Goal: Transaction & Acquisition: Purchase product/service

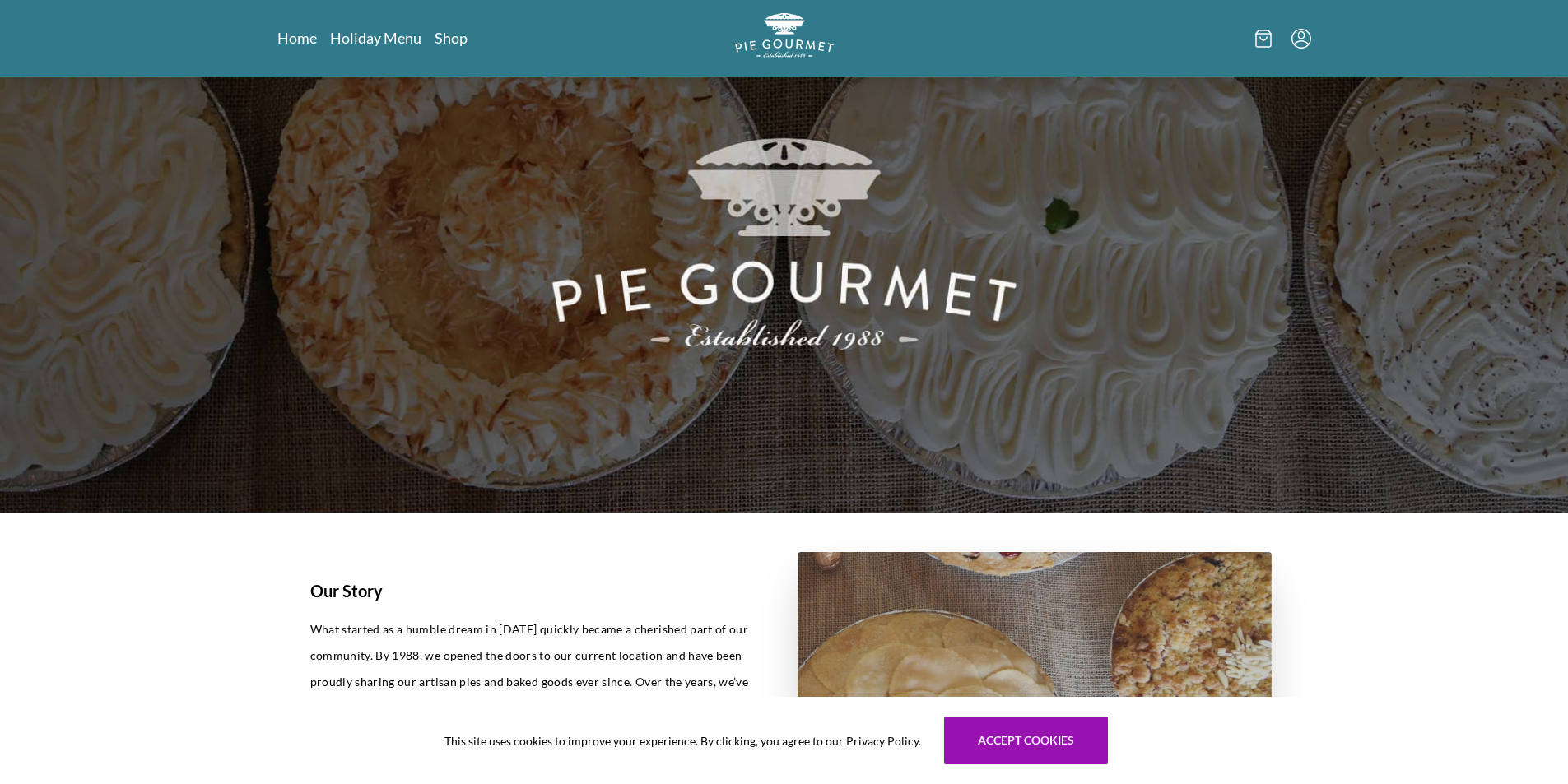
scroll to position [329, 0]
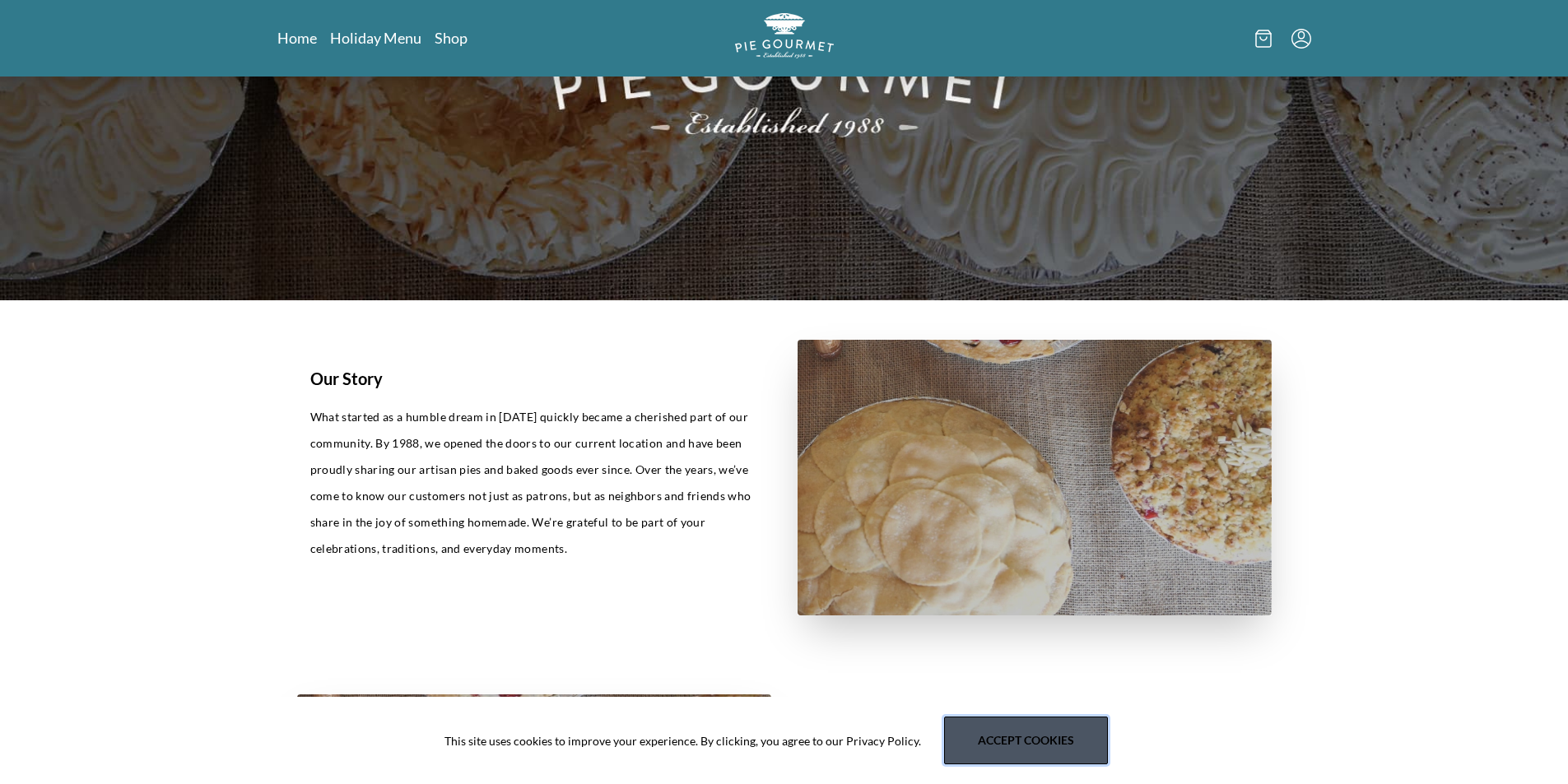
click at [976, 724] on button "Accept cookies" at bounding box center [1026, 740] width 164 height 47
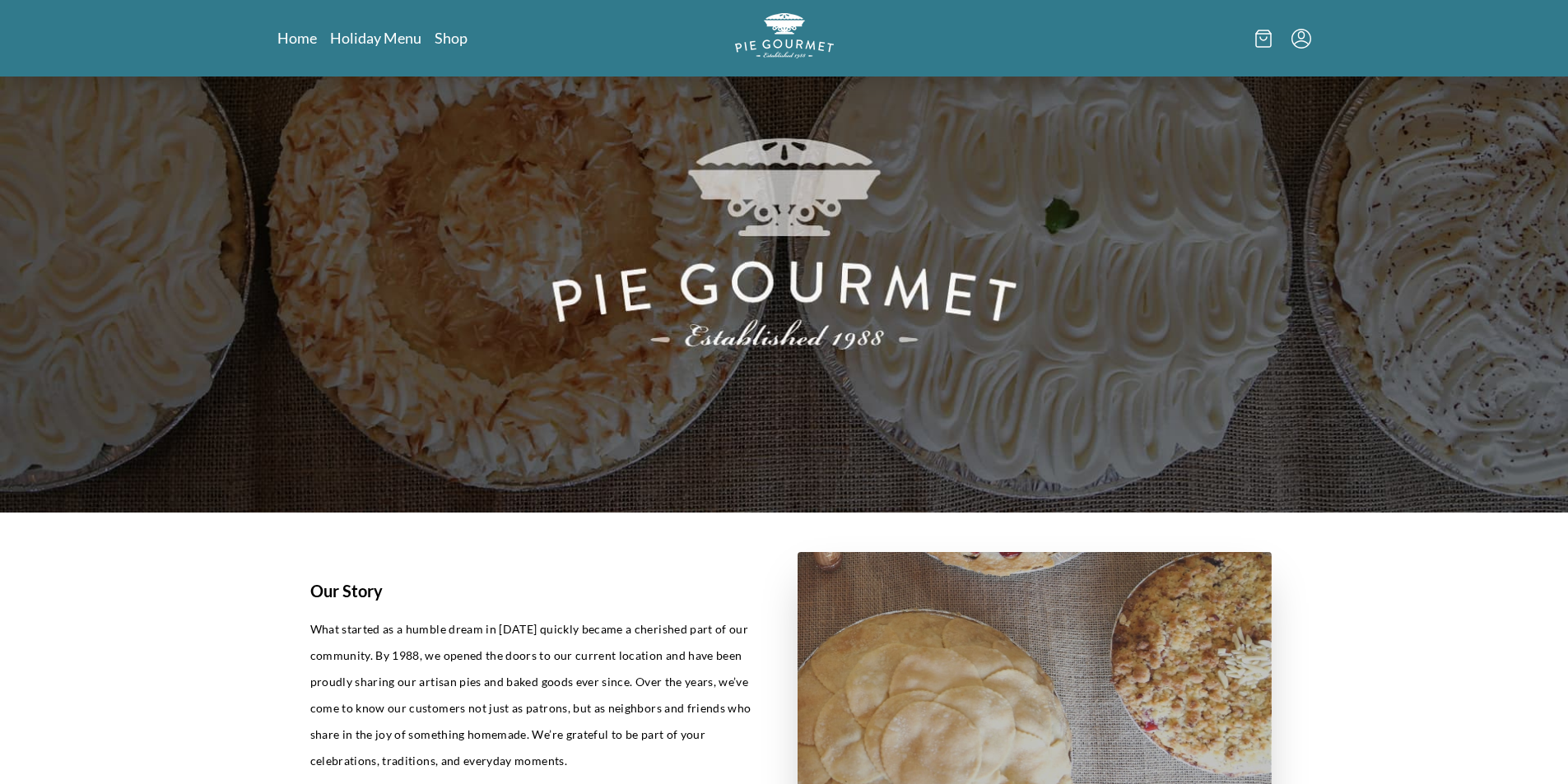
scroll to position [0, 0]
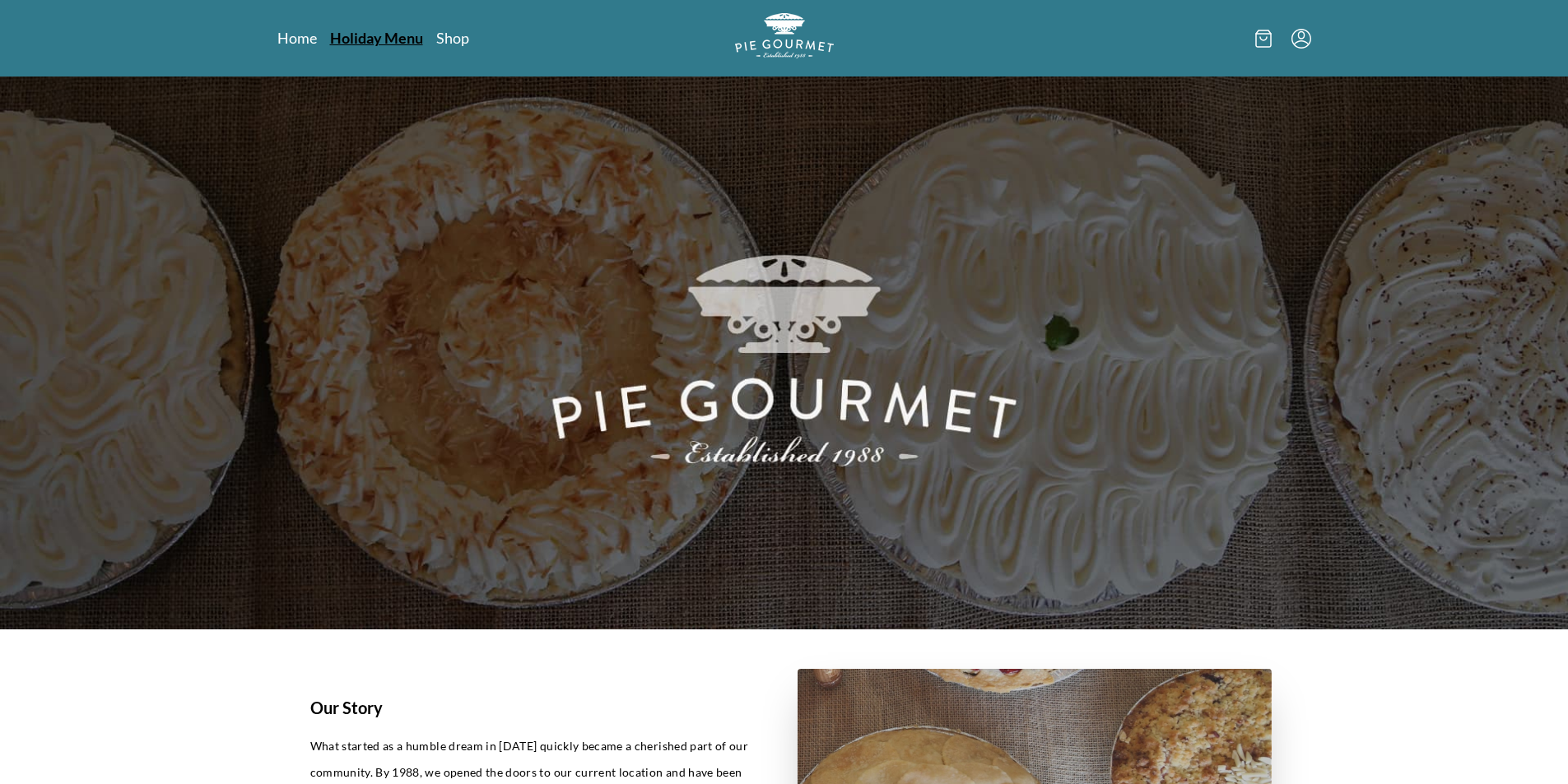
click at [362, 32] on link "Holiday Menu" at bounding box center [376, 38] width 93 height 20
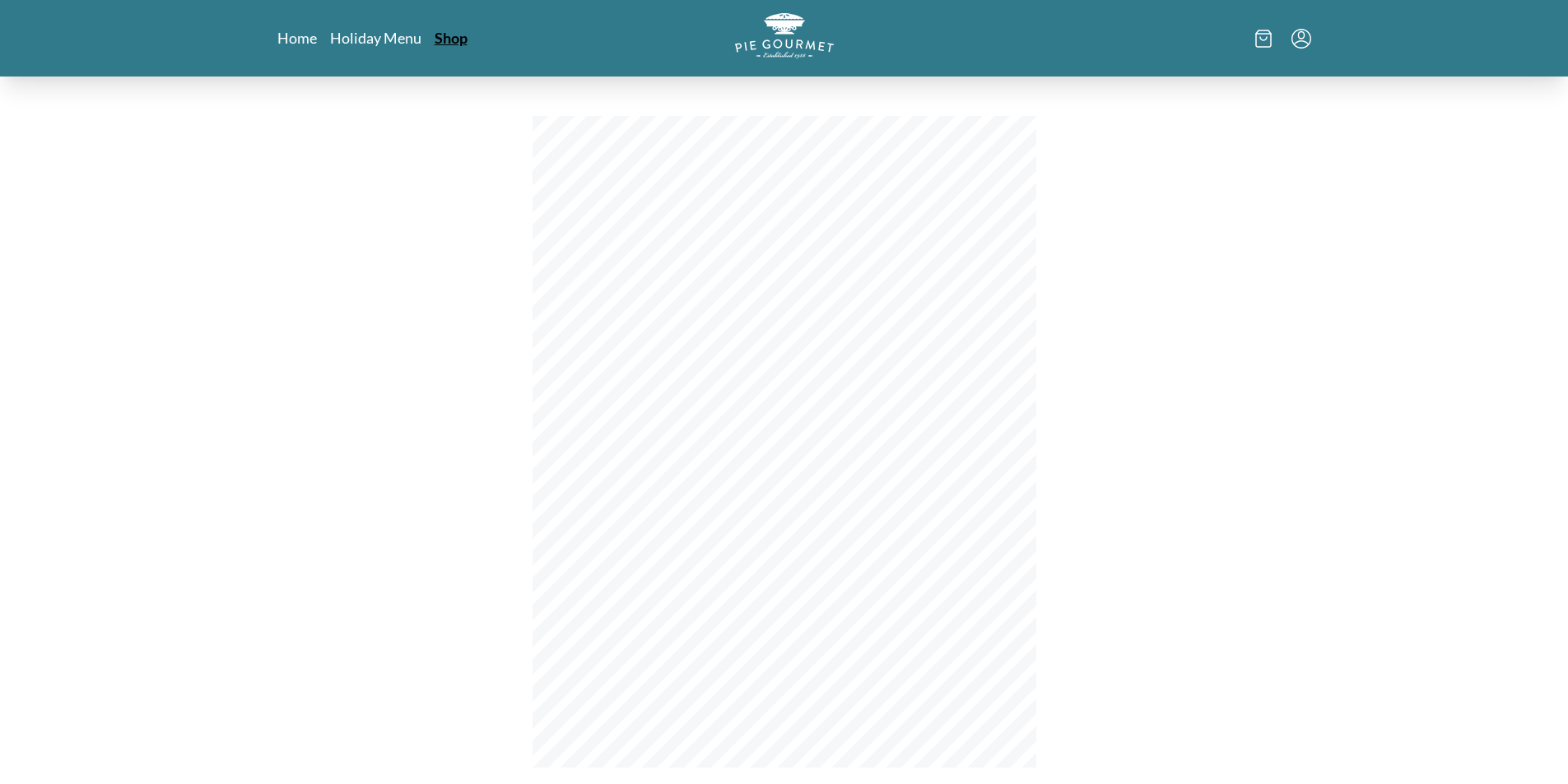
click at [439, 43] on link "Shop" at bounding box center [450, 38] width 33 height 20
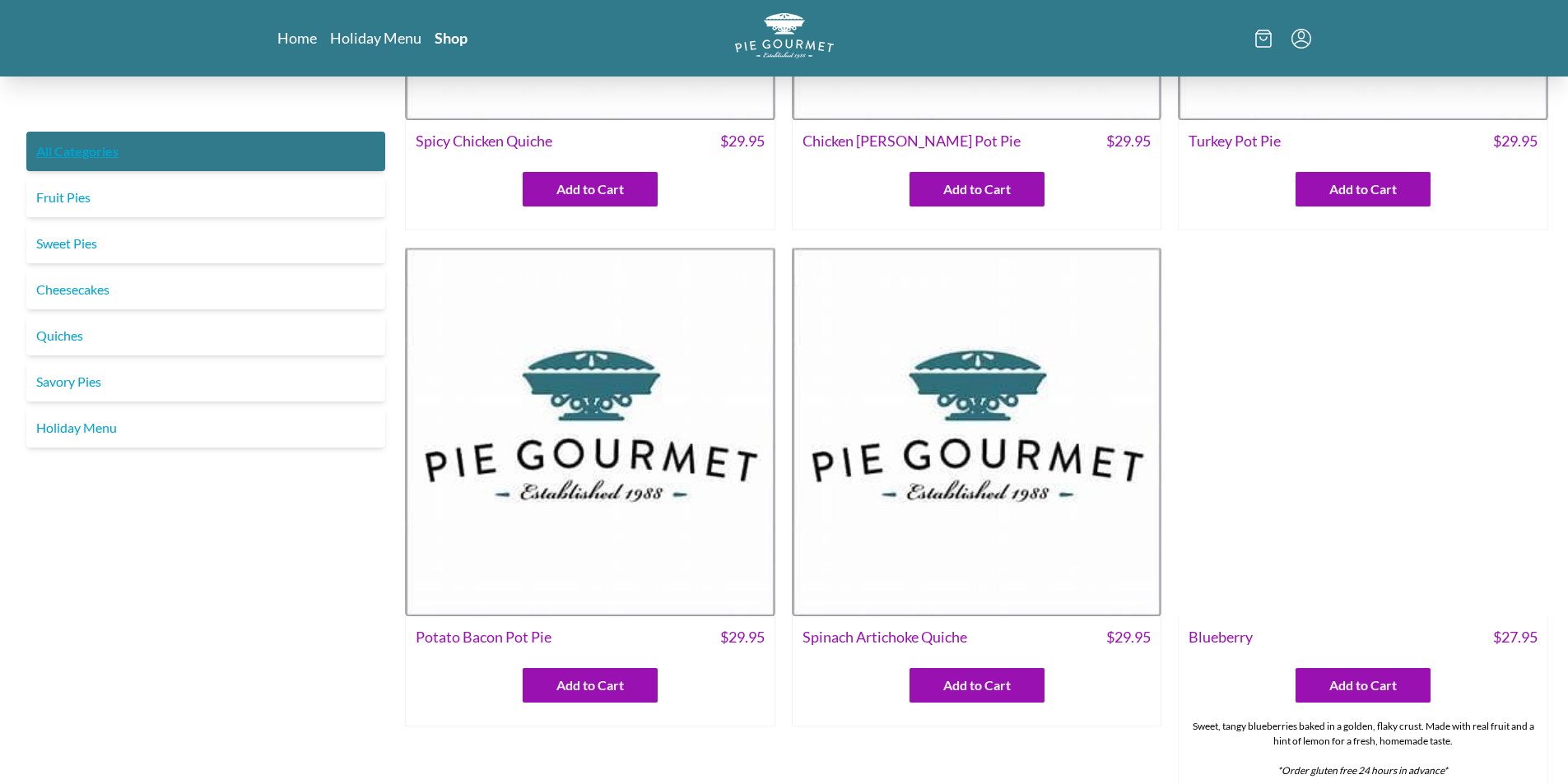
scroll to position [329, 0]
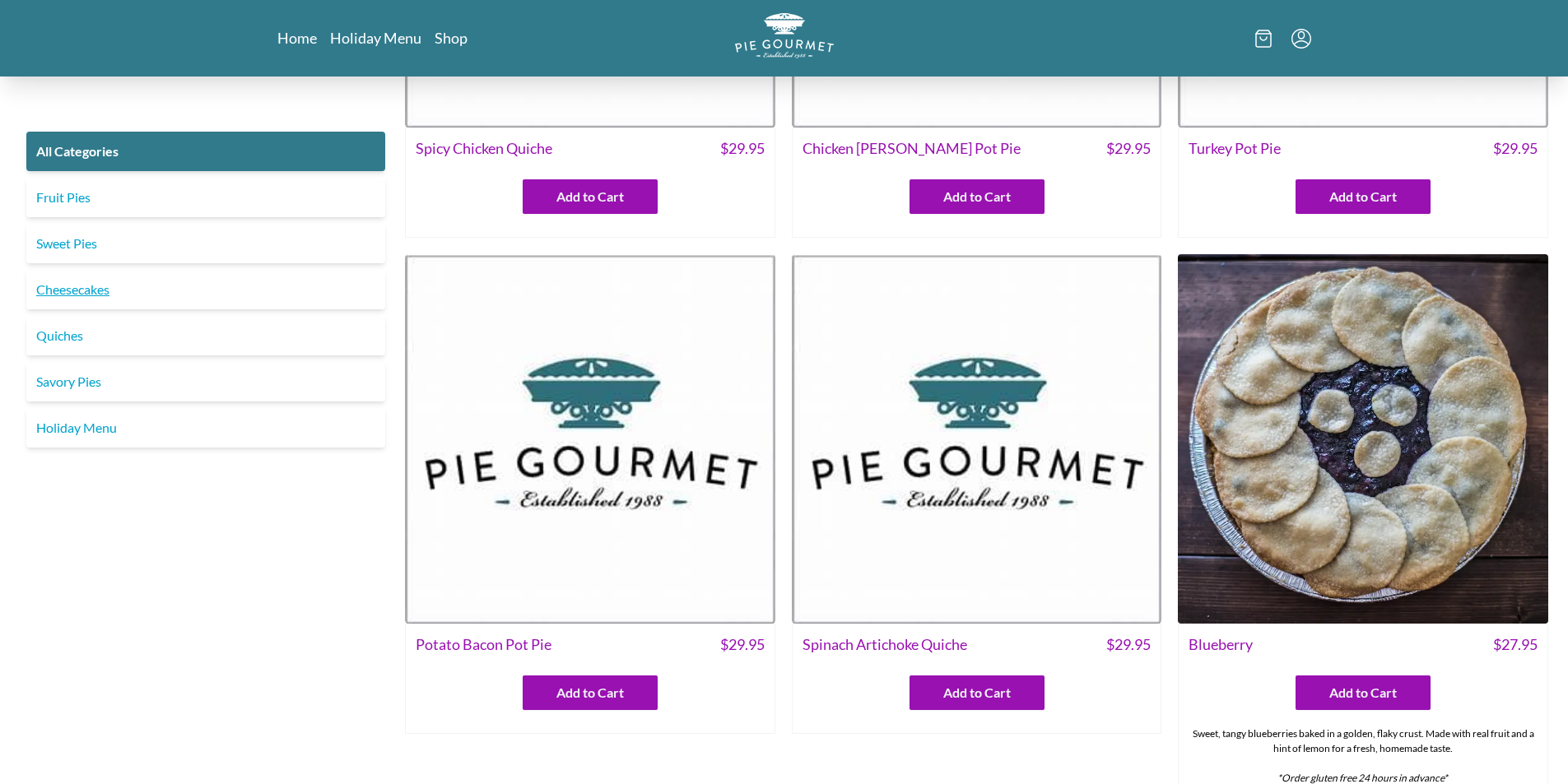
click at [145, 288] on link "Cheesecakes" at bounding box center [206, 290] width 358 height 40
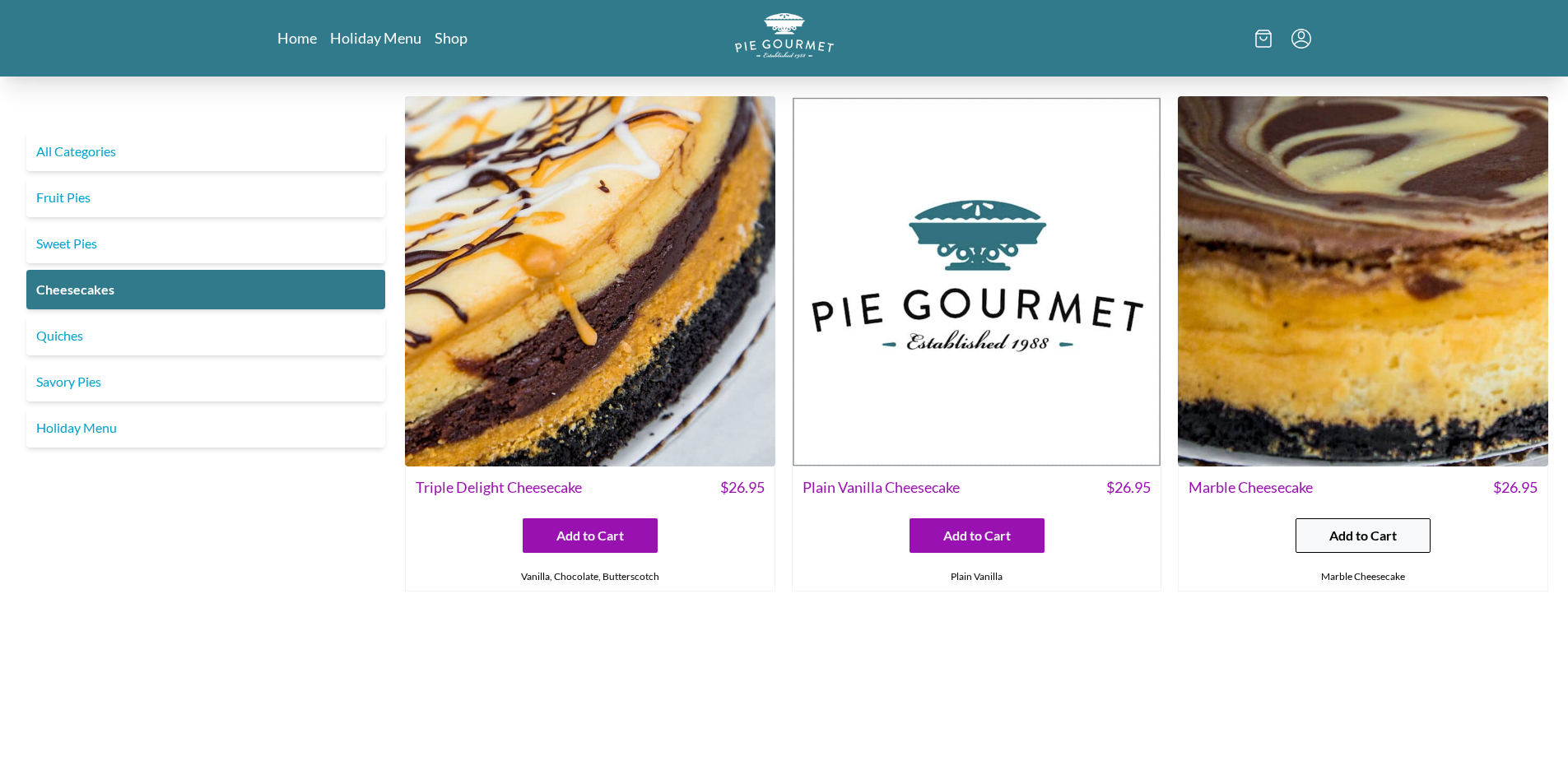
click at [1377, 539] on span "Add to Cart" at bounding box center [1362, 536] width 67 height 20
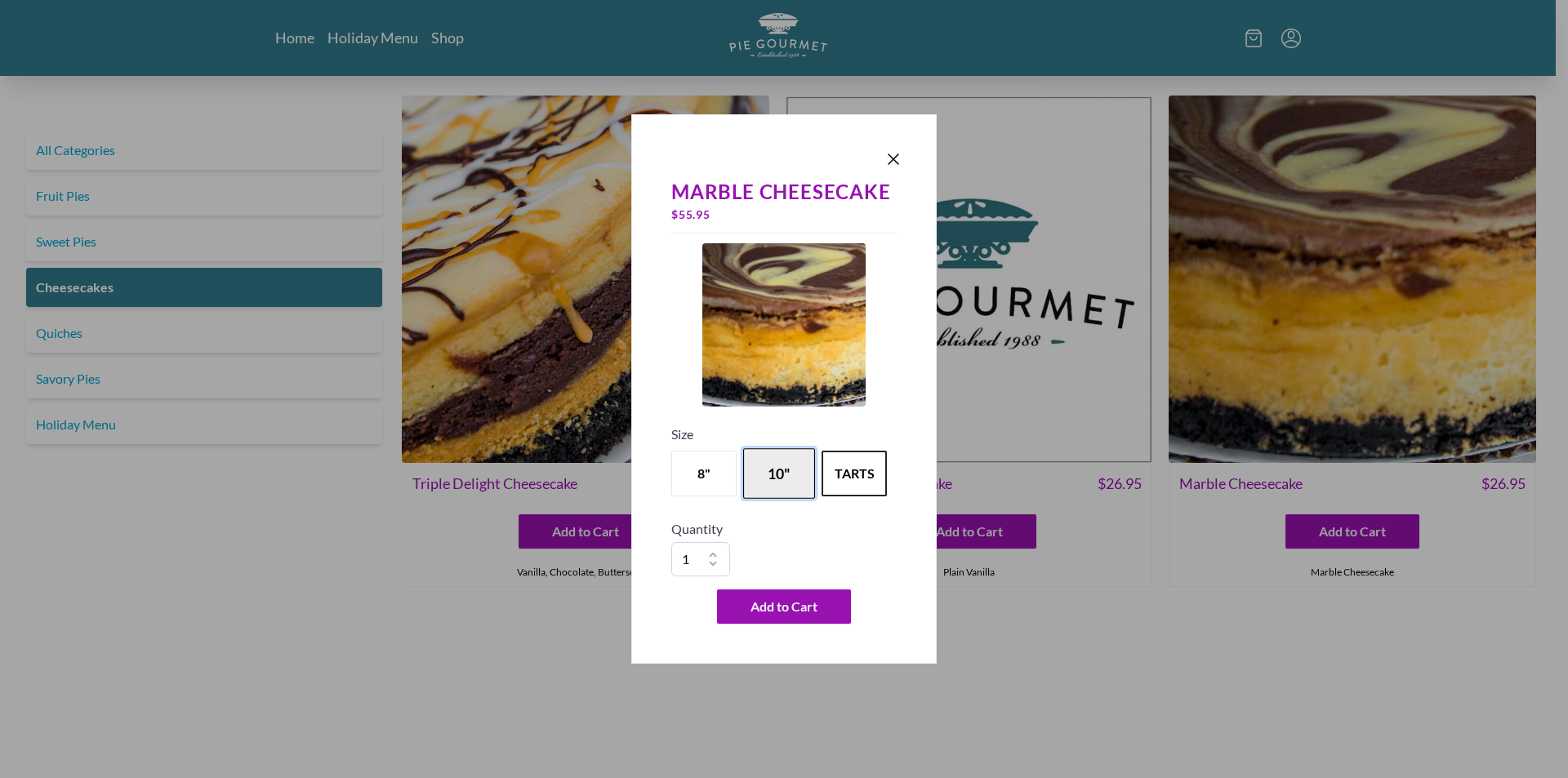
click at [770, 474] on button "10"" at bounding box center [779, 474] width 71 height 51
click at [895, 166] on icon "Close panel" at bounding box center [893, 159] width 20 height 20
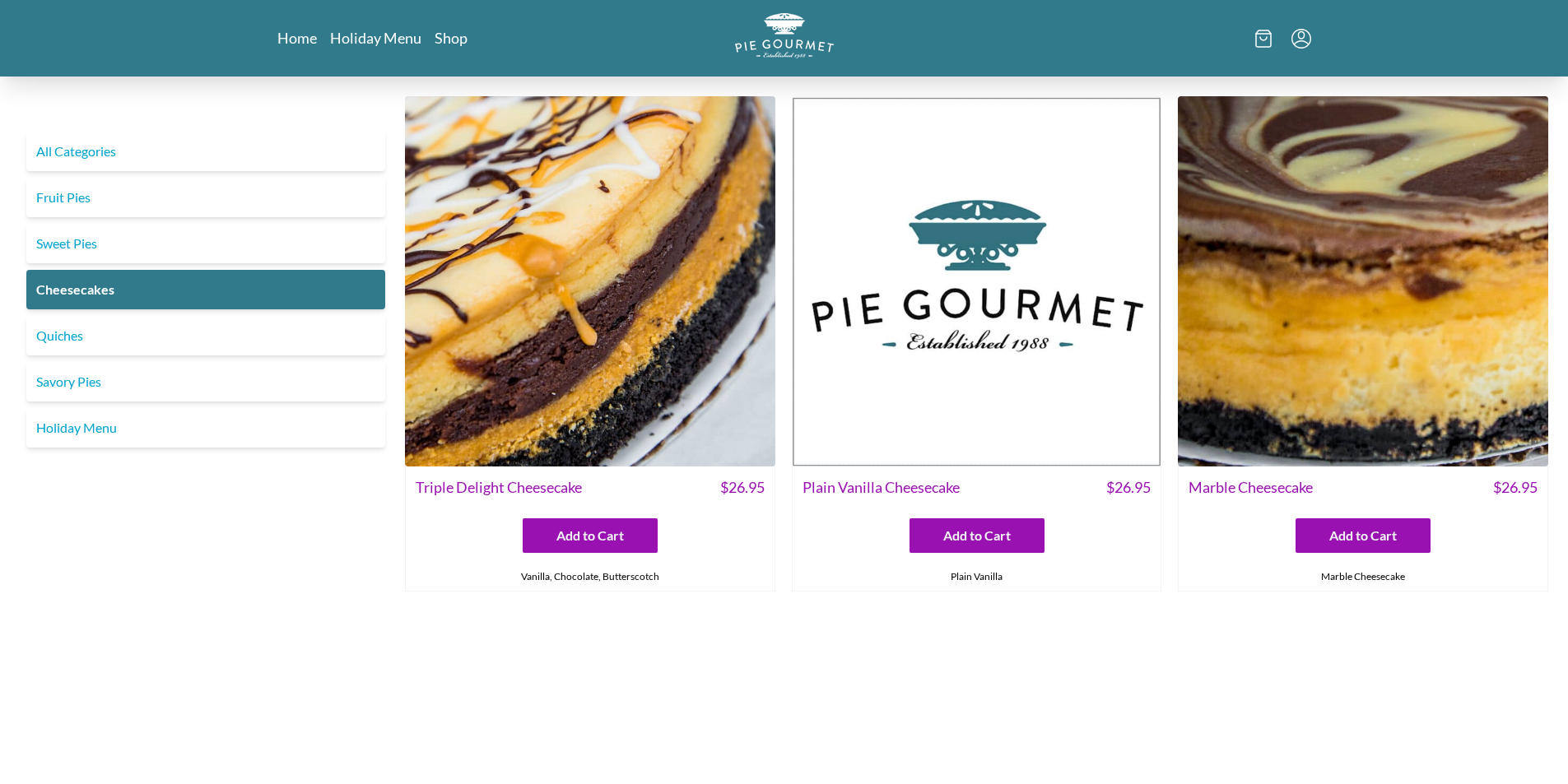
click at [401, 47] on nav "Home Holiday Menu Shop" at bounding box center [444, 39] width 332 height 21
click at [400, 46] on link "Holiday Menu" at bounding box center [376, 38] width 93 height 20
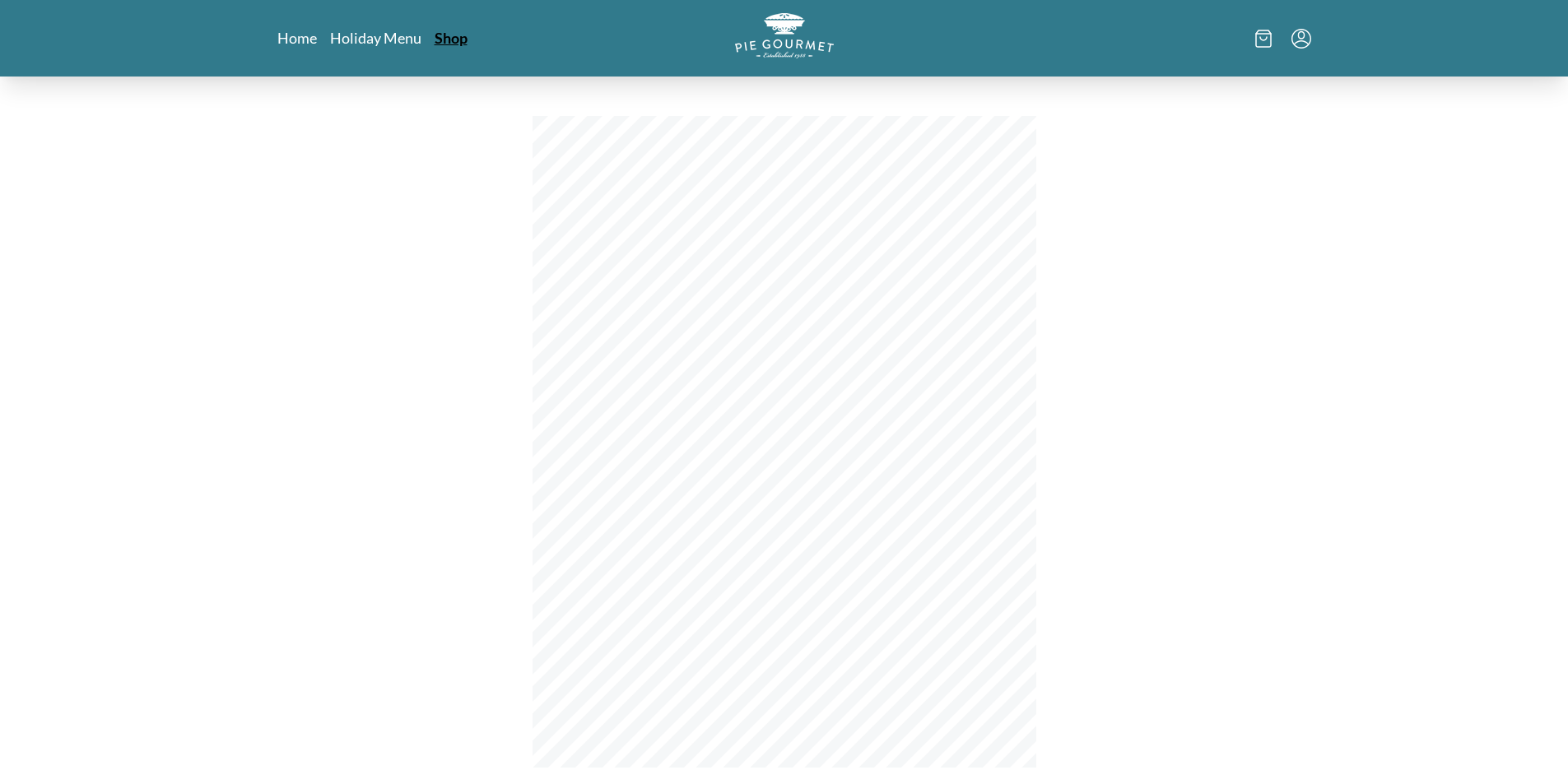
click at [452, 34] on link "Shop" at bounding box center [450, 38] width 33 height 20
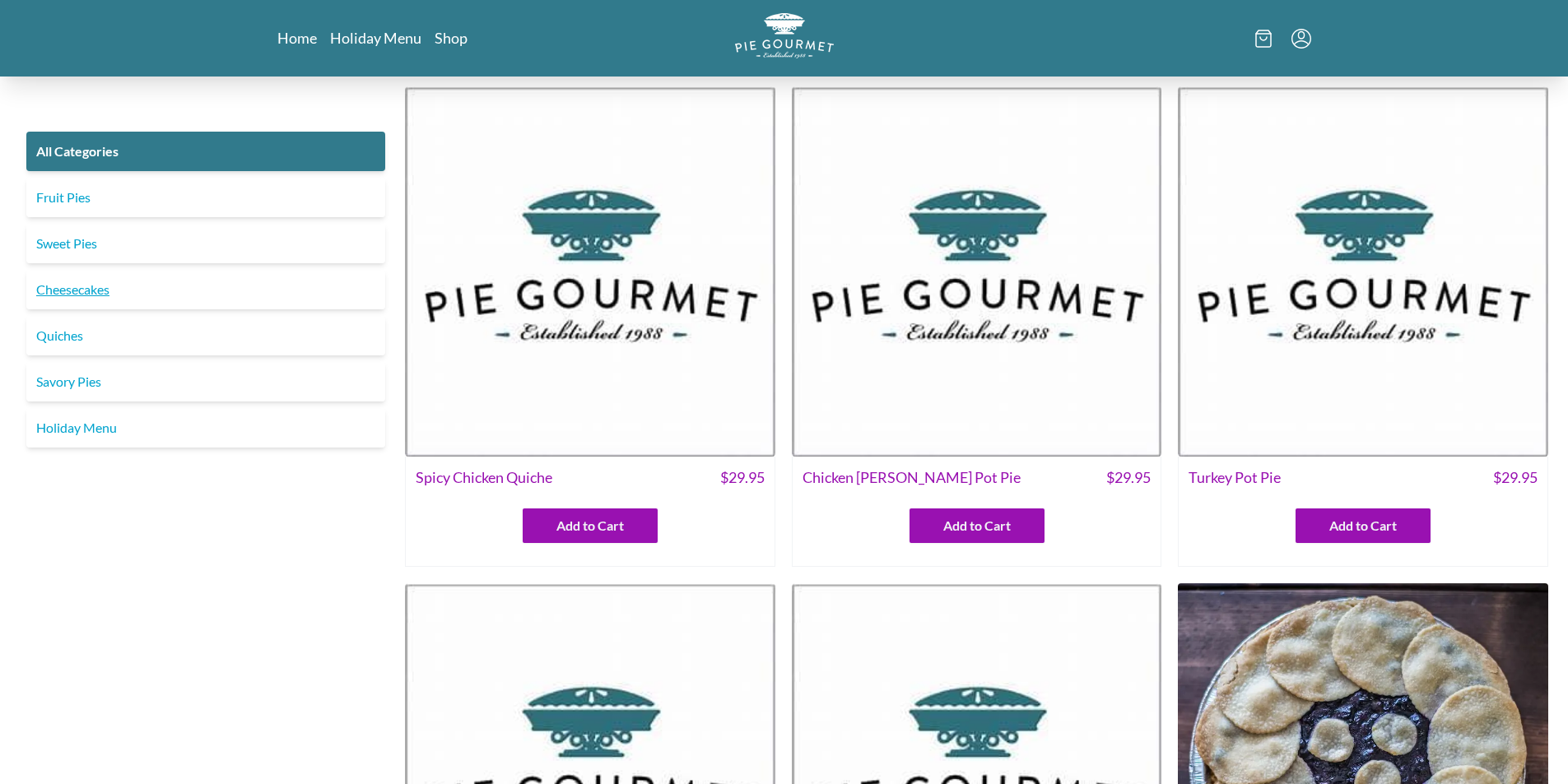
click at [86, 296] on link "Cheesecakes" at bounding box center [206, 290] width 358 height 40
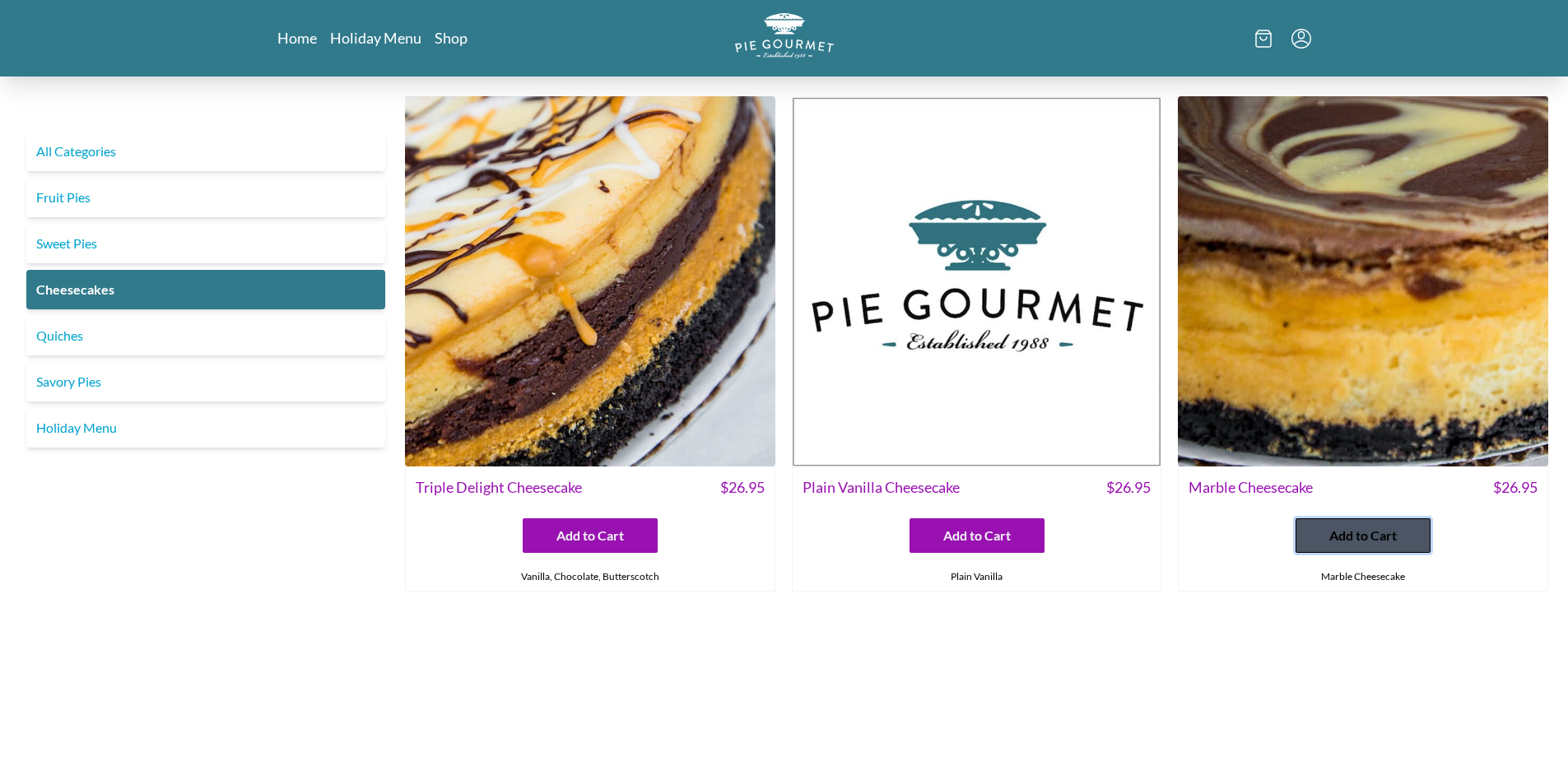
click at [1388, 526] on span "Add to Cart" at bounding box center [1362, 536] width 67 height 20
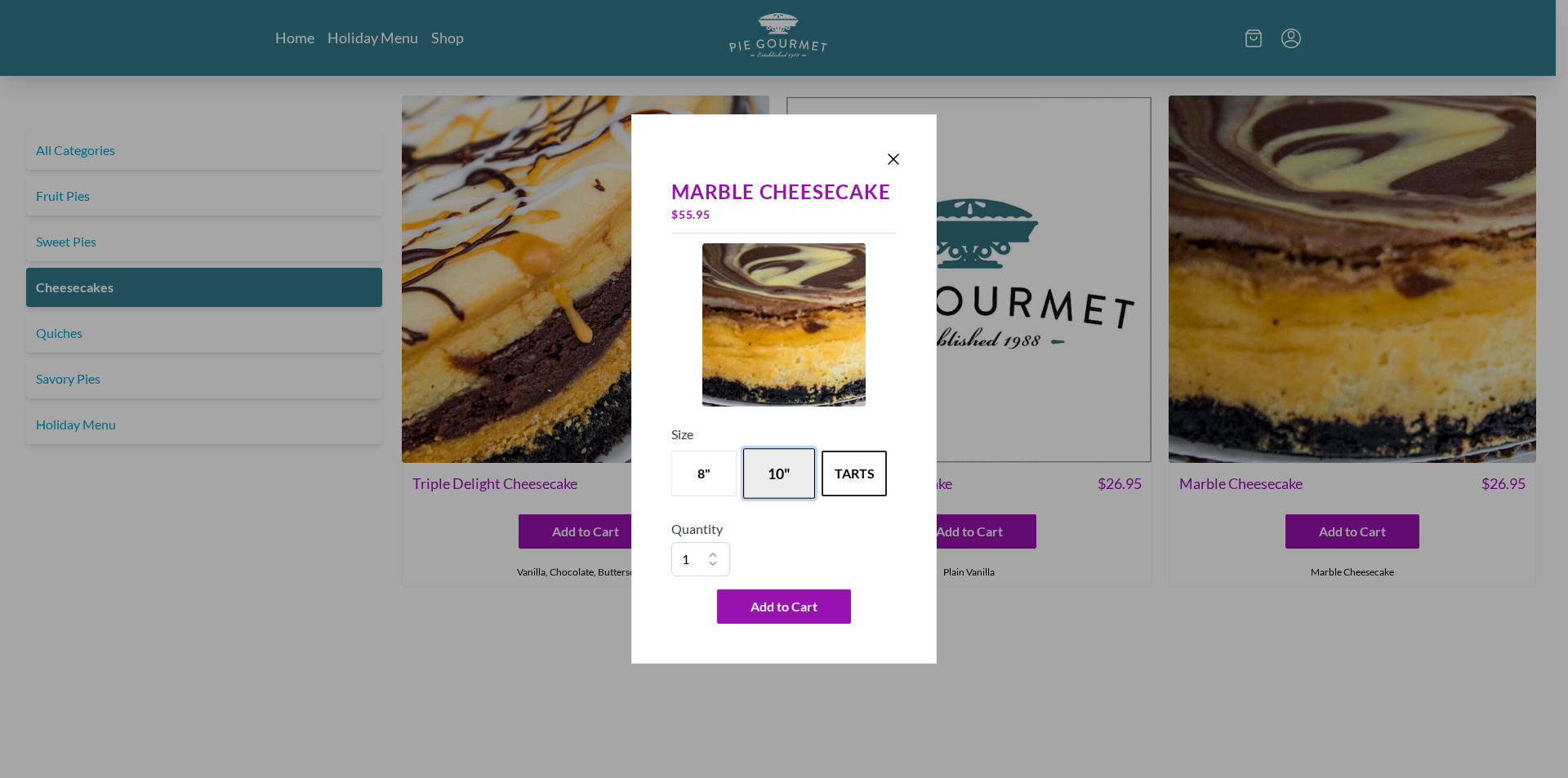
click at [787, 483] on button "10"" at bounding box center [779, 474] width 71 height 51
click at [777, 600] on span "Add to Cart" at bounding box center [784, 607] width 67 height 20
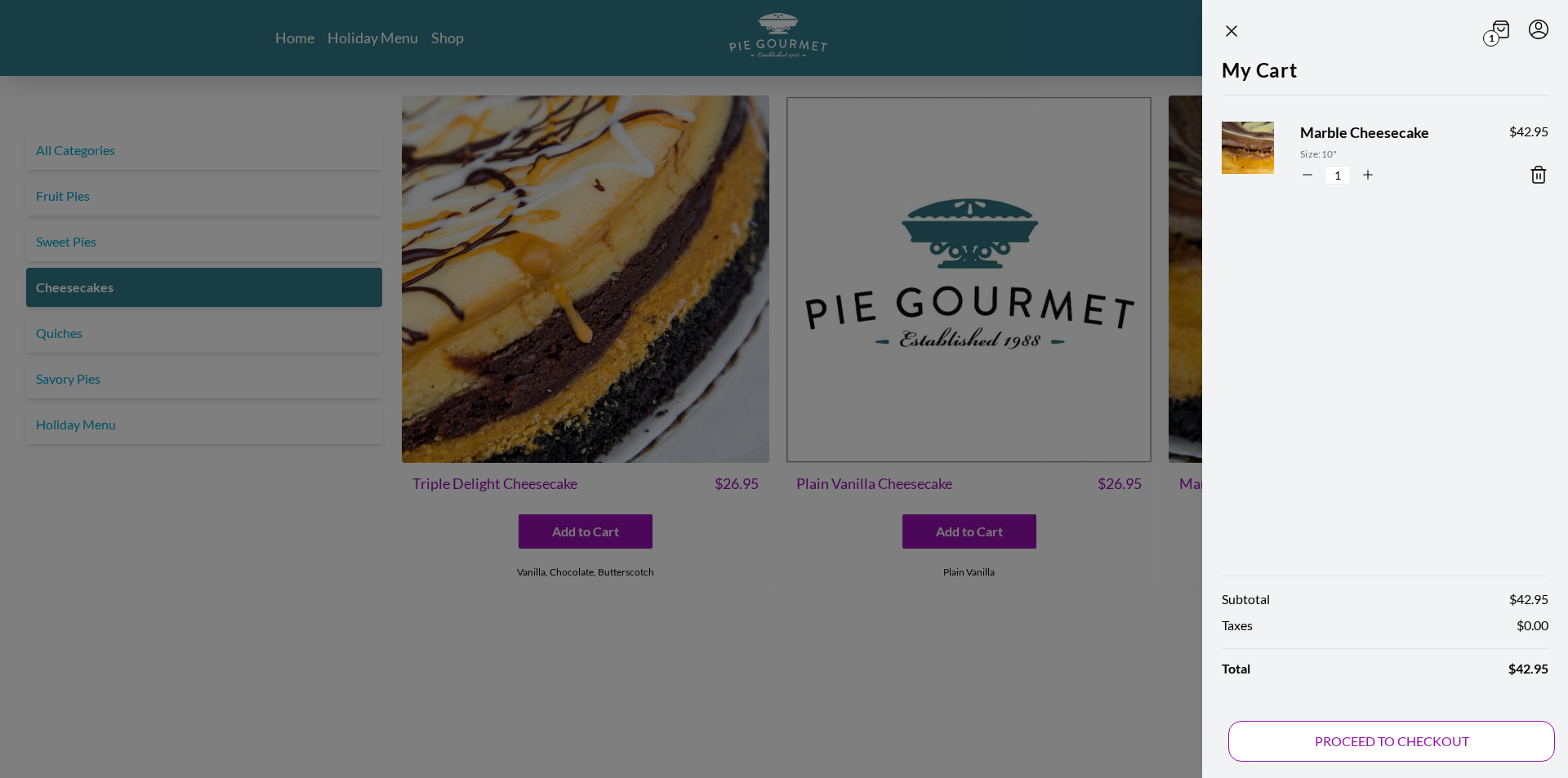
click at [1259, 739] on button "PROCEED TO CHECKOUT" at bounding box center [1390, 740] width 326 height 40
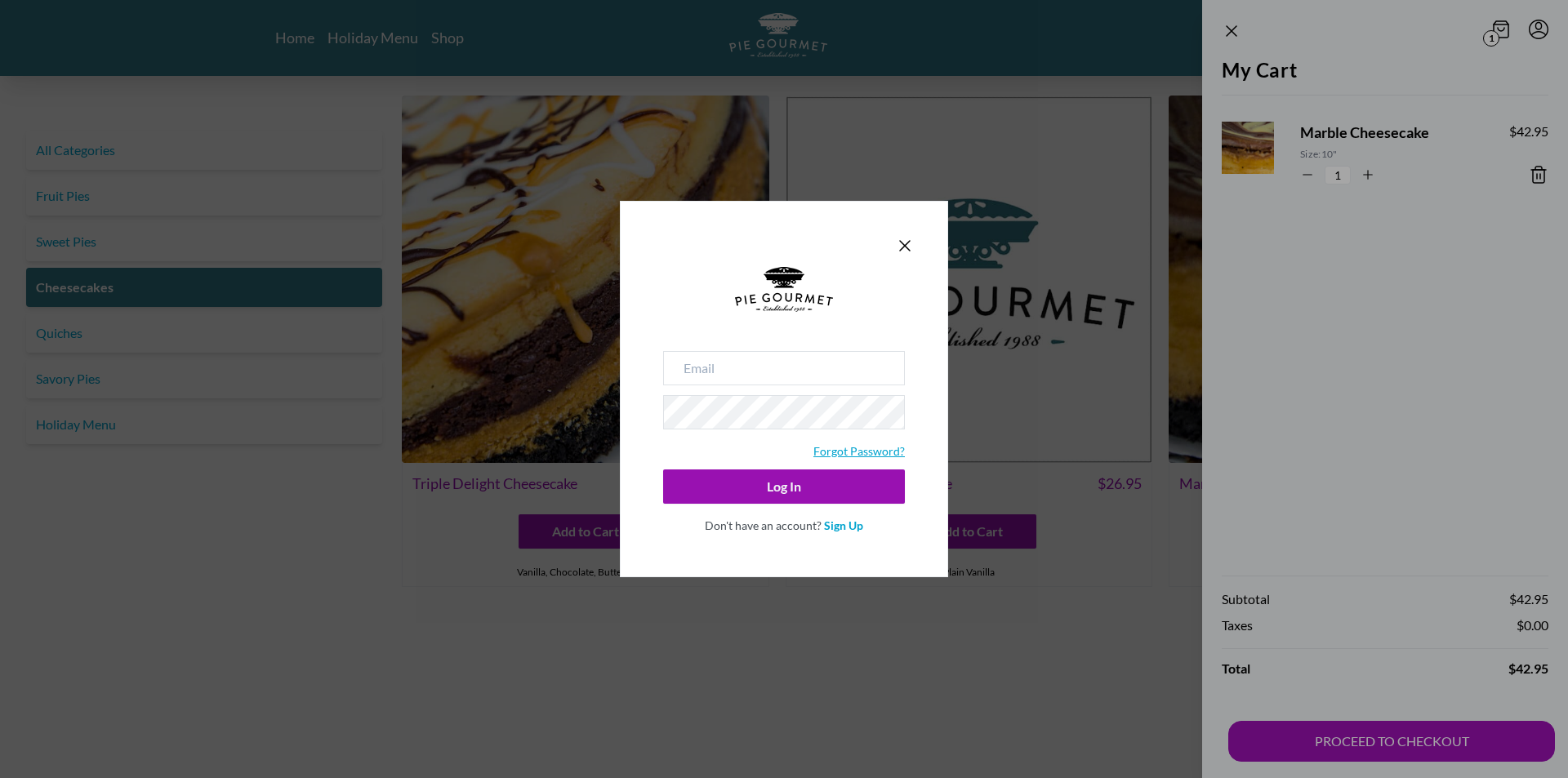
click at [865, 447] on link "Forgot Password?" at bounding box center [859, 451] width 91 height 14
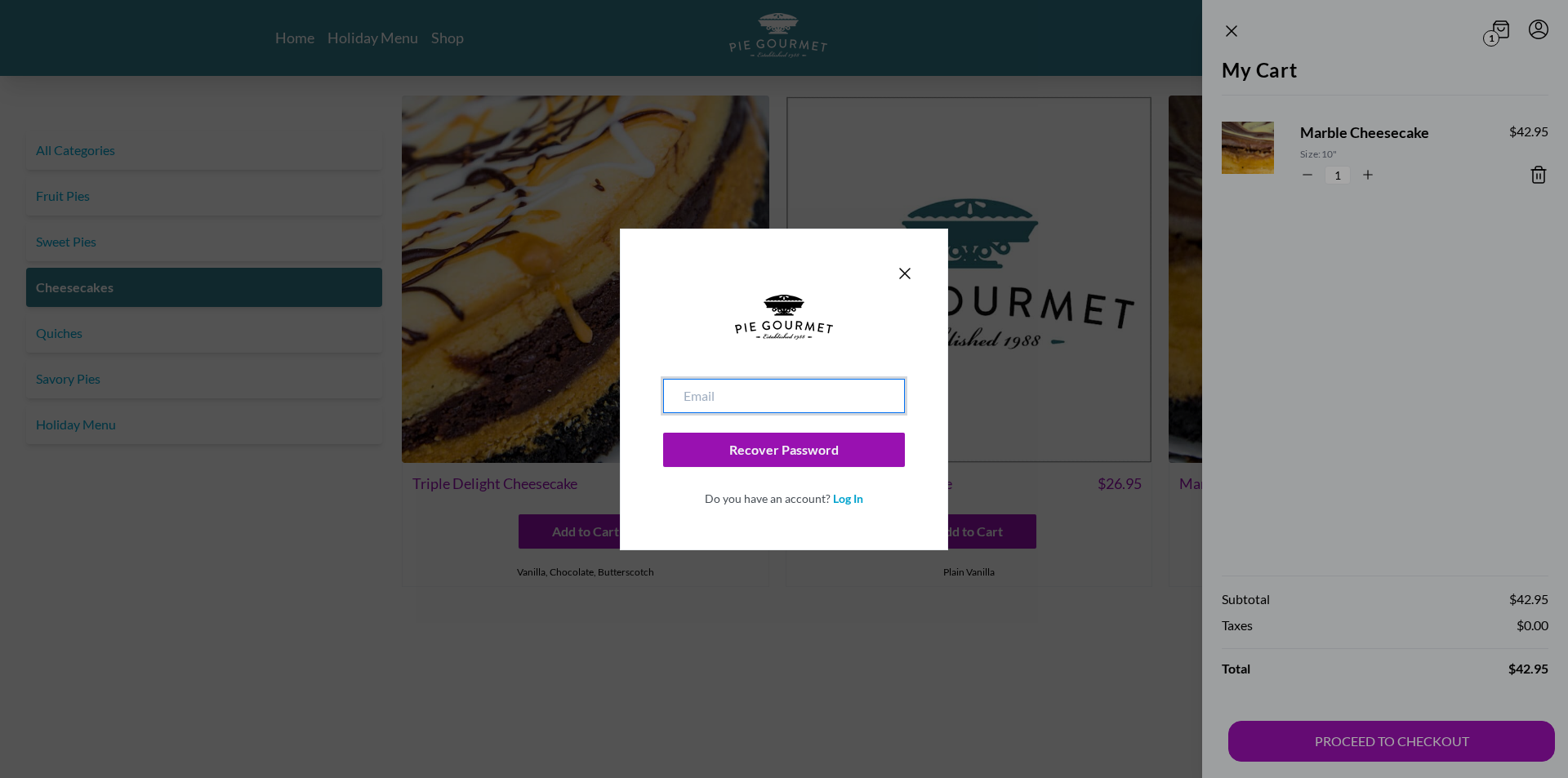
click at [711, 380] on input "email" at bounding box center [784, 396] width 242 height 34
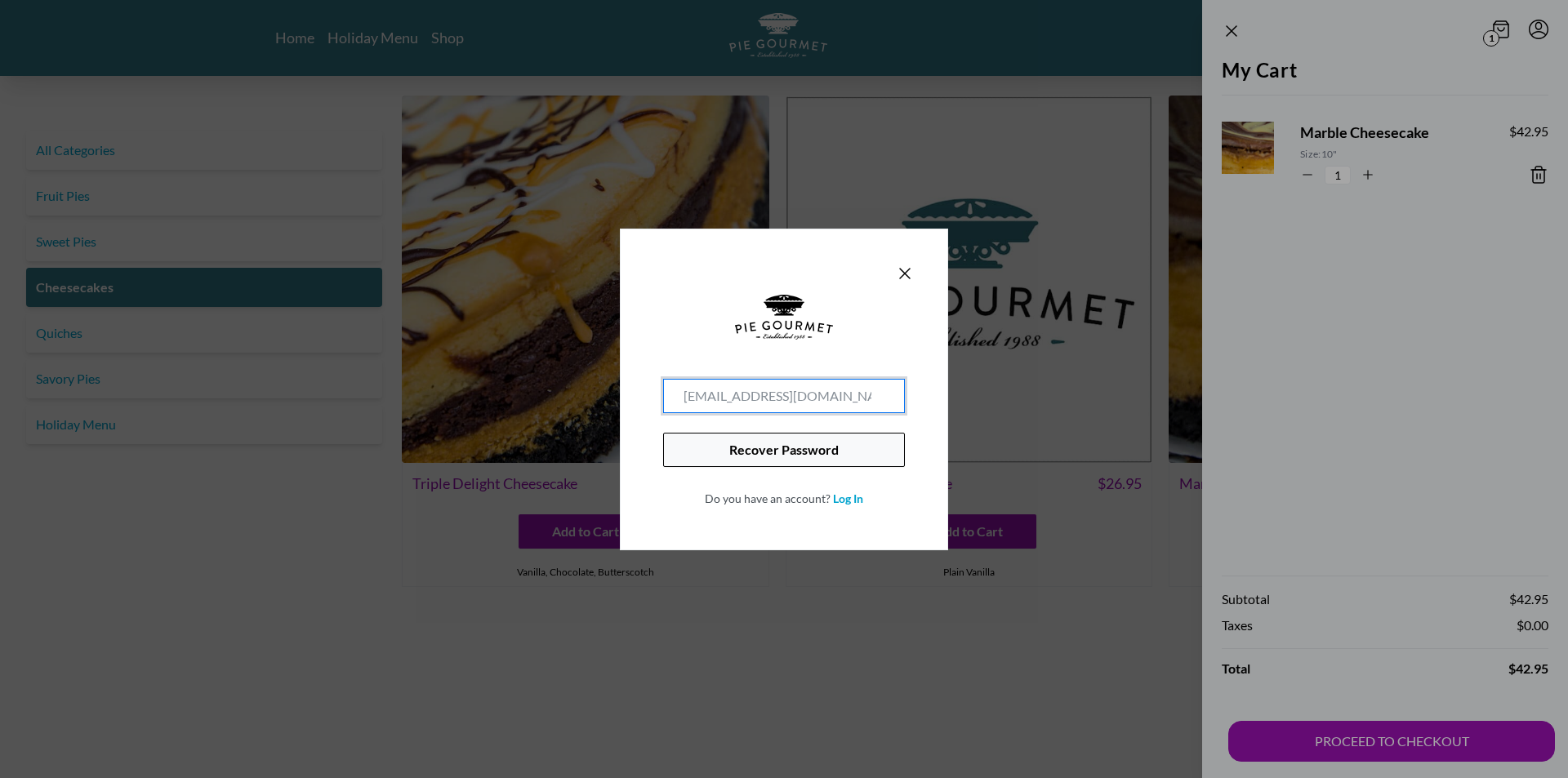
type input "[EMAIL_ADDRESS][DOMAIN_NAME]"
click at [789, 445] on button "Recover Password" at bounding box center [784, 450] width 242 height 34
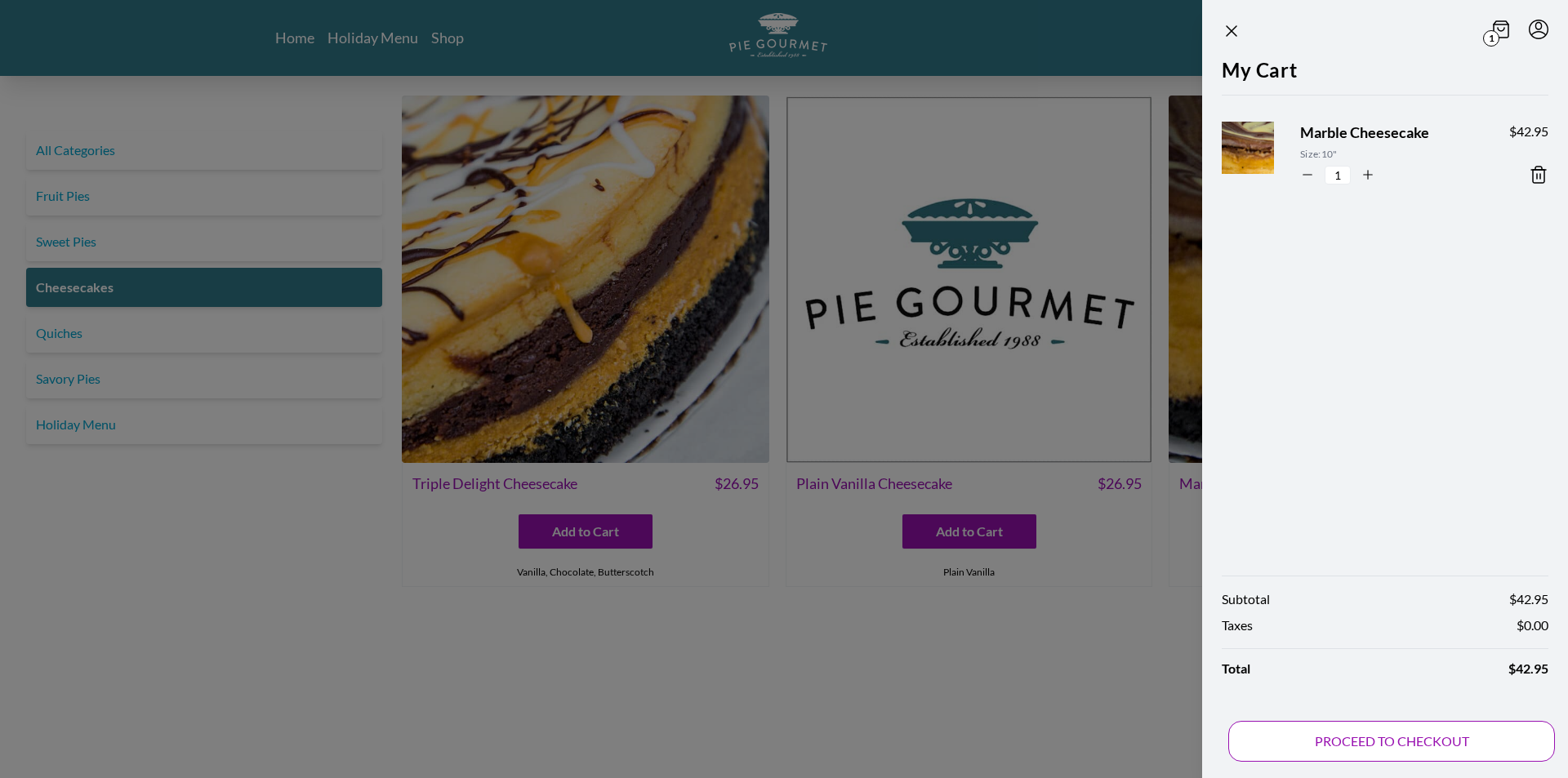
click at [1353, 733] on button "PROCEED TO CHECKOUT" at bounding box center [1390, 740] width 326 height 40
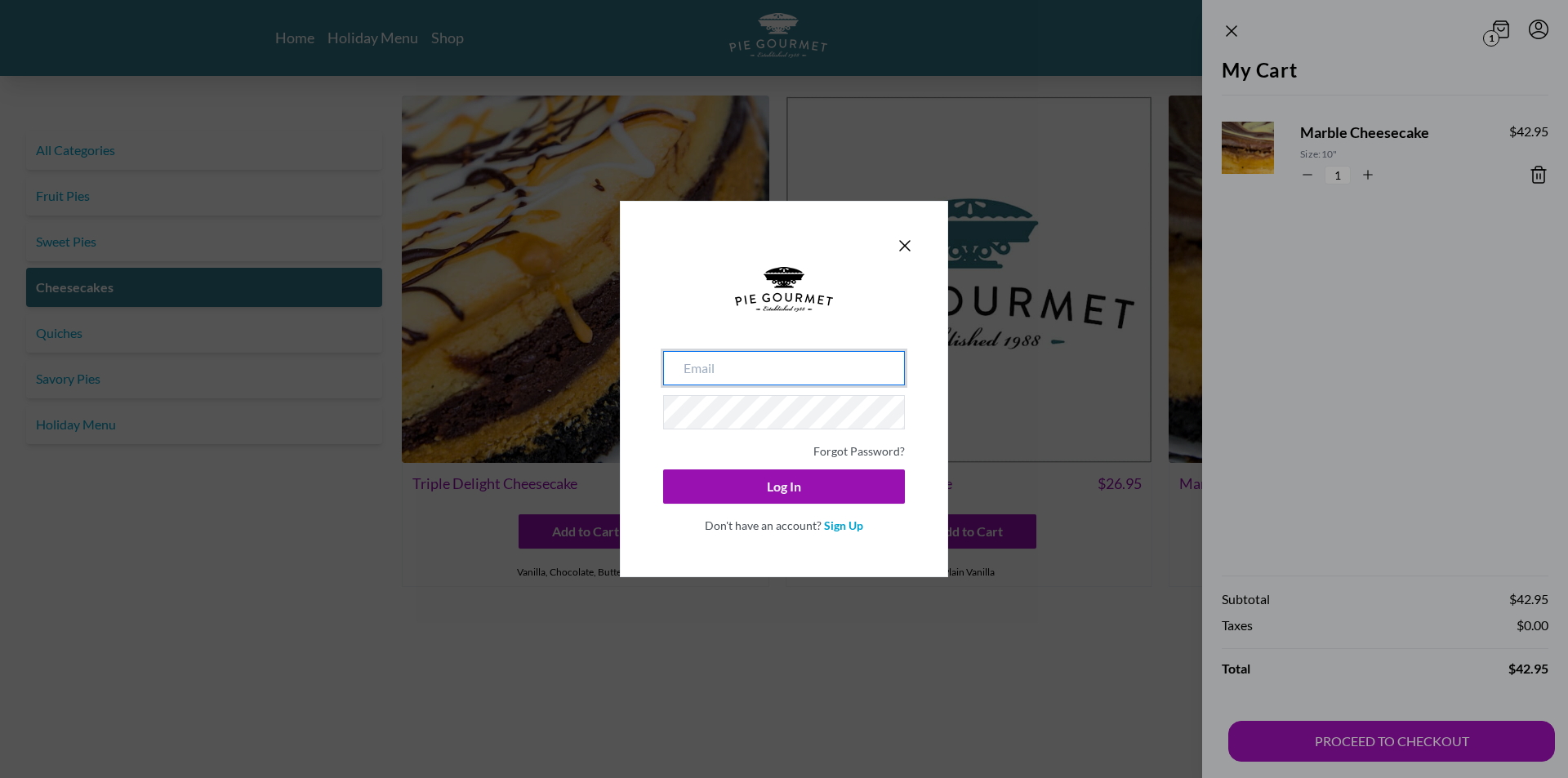
click at [752, 363] on input "email" at bounding box center [784, 368] width 242 height 34
type input "[EMAIL_ADDRESS][DOMAIN_NAME]"
click at [663, 469] on button "Log In" at bounding box center [784, 486] width 242 height 34
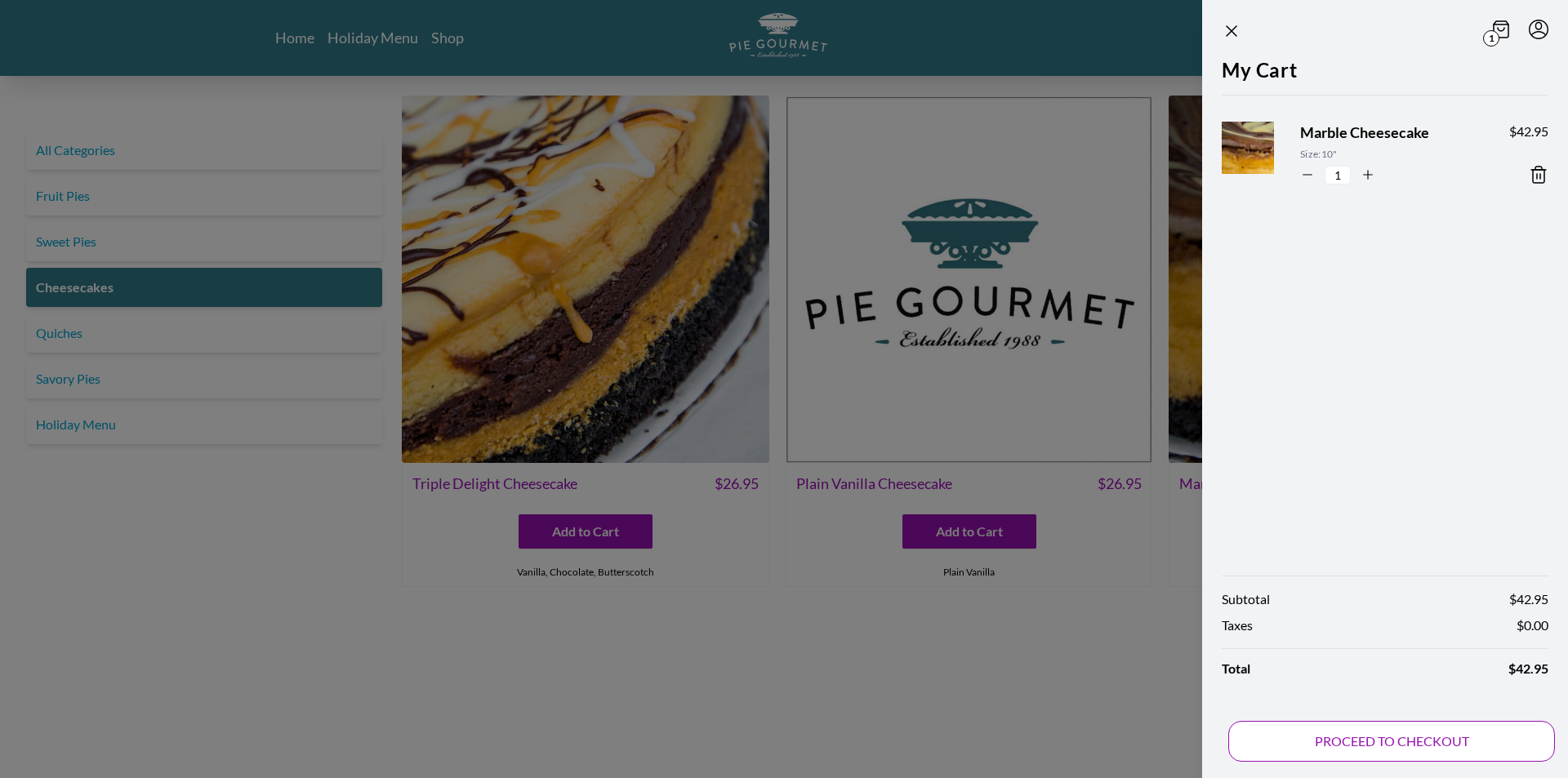
click at [1318, 734] on button "PROCEED TO CHECKOUT" at bounding box center [1390, 740] width 326 height 40
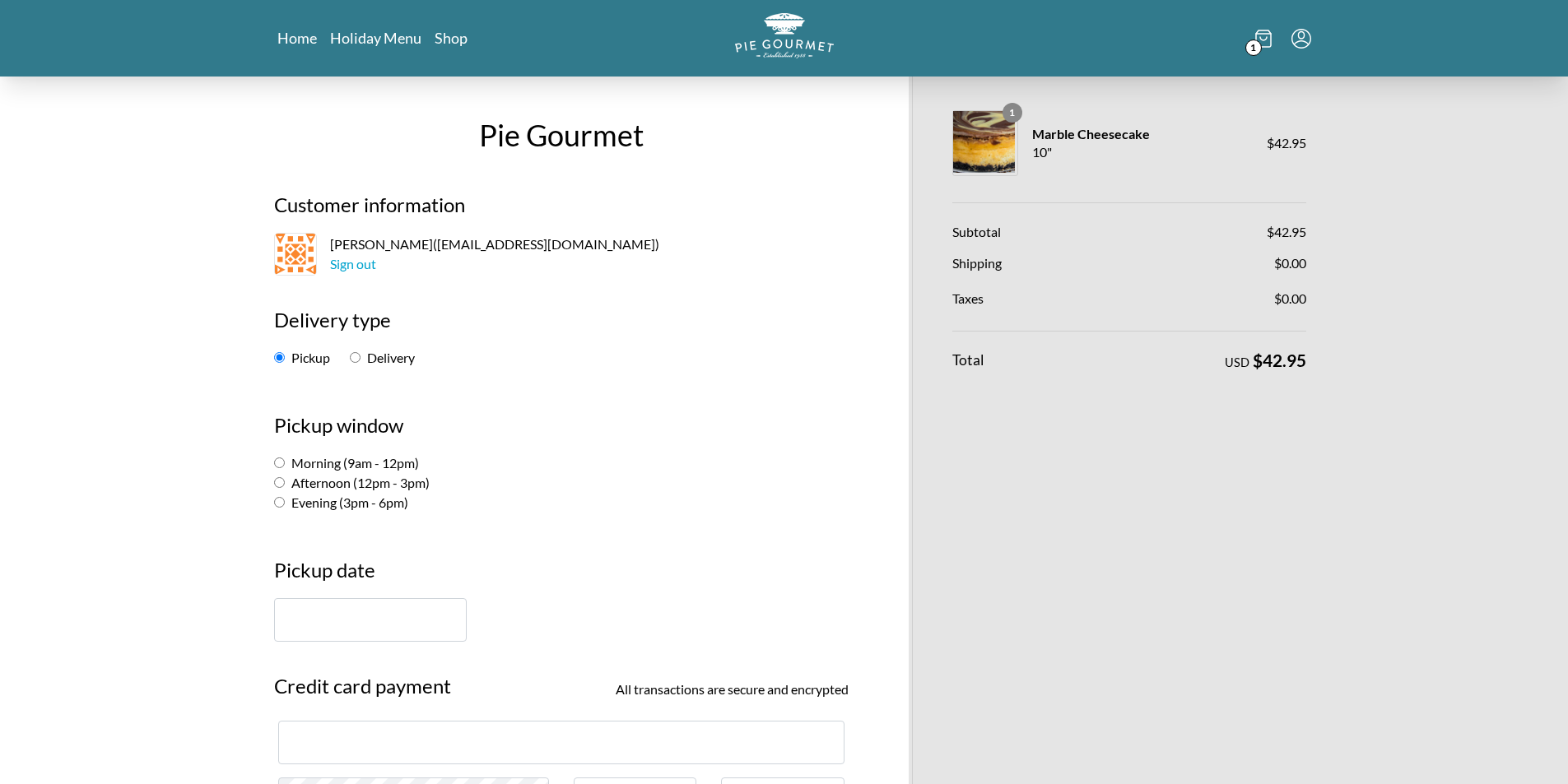
click at [357, 352] on label "Delivery" at bounding box center [382, 357] width 65 height 15
click at [357, 353] on input "Delivery" at bounding box center [355, 357] width 10 height 10
radio input "true"
select select "-1"
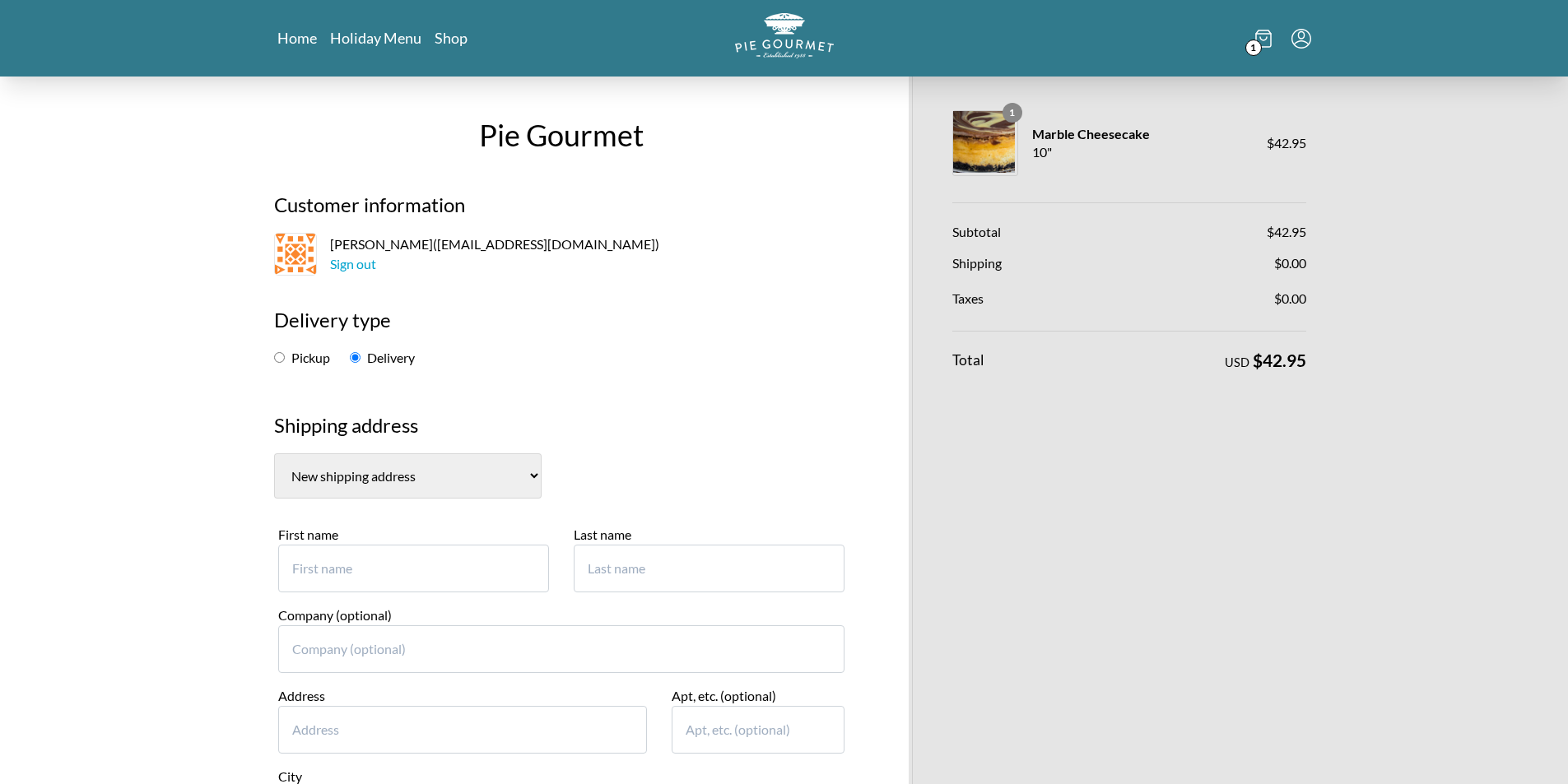
click at [278, 355] on input "Pickup" at bounding box center [279, 357] width 10 height 10
radio input "true"
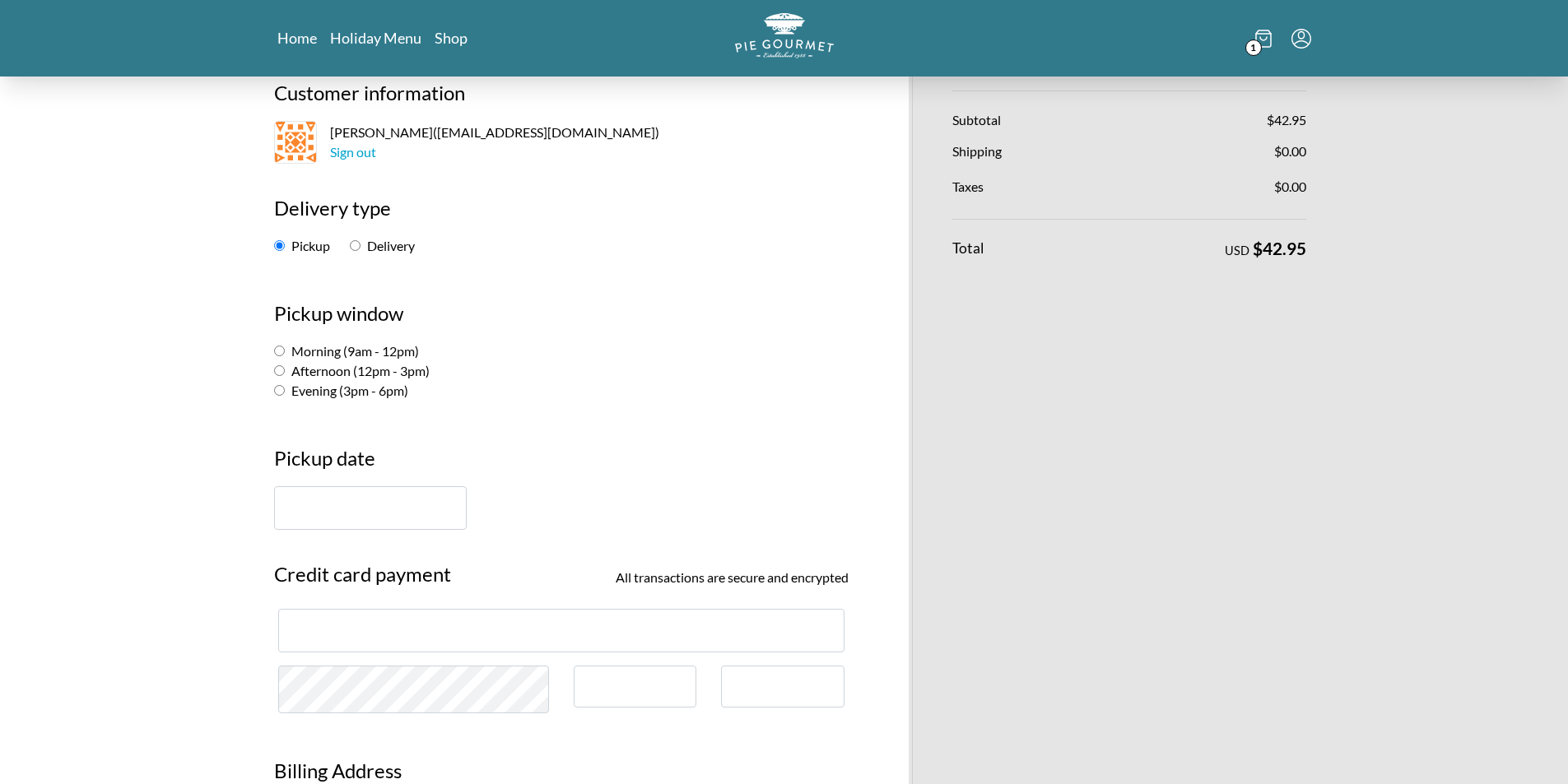
scroll to position [82, 0]
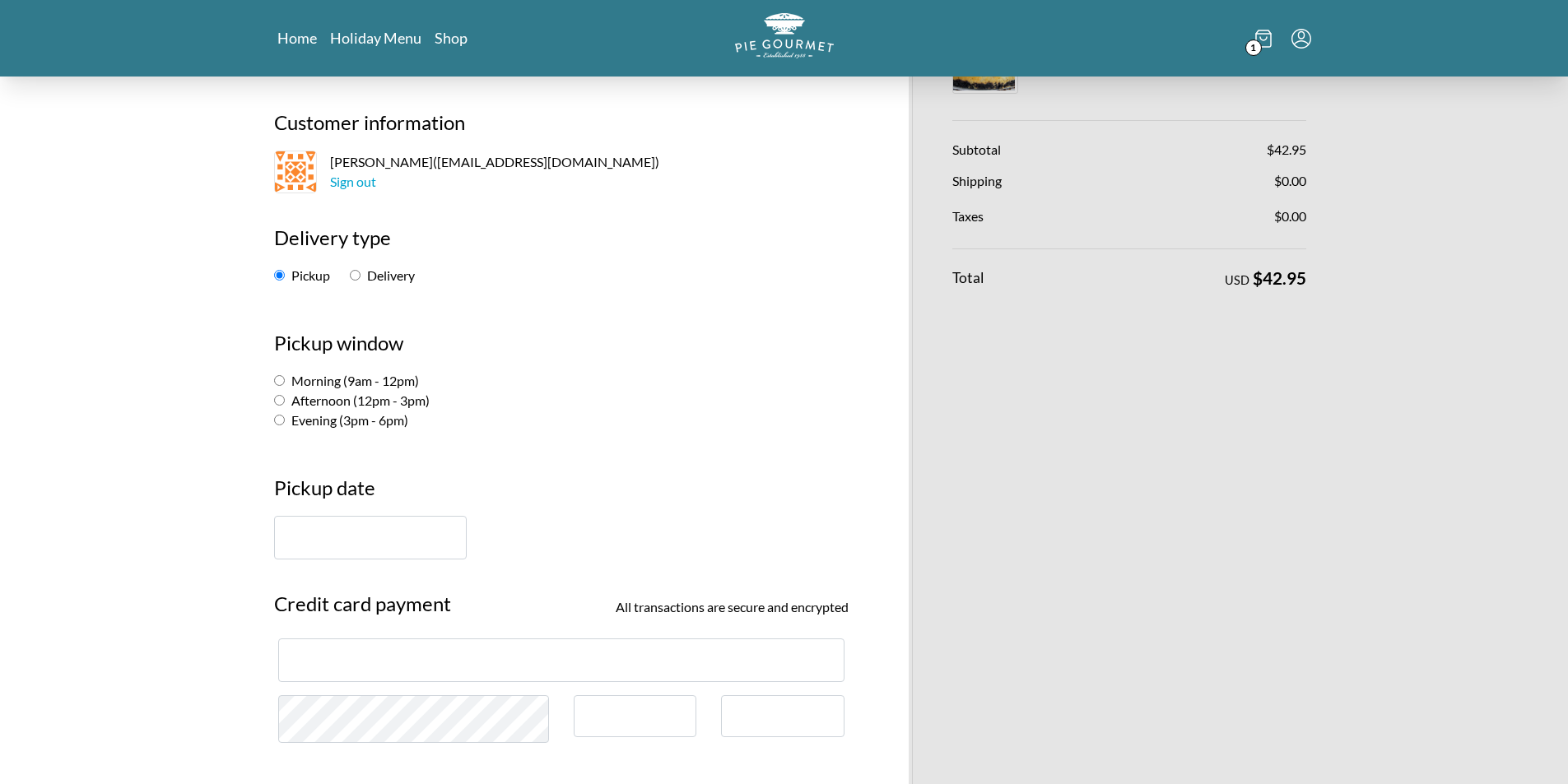
click at [279, 399] on input "Afternoon (12pm - 3pm)" at bounding box center [279, 400] width 10 height 10
radio input "true"
click at [302, 527] on input "text" at bounding box center [370, 538] width 192 height 44
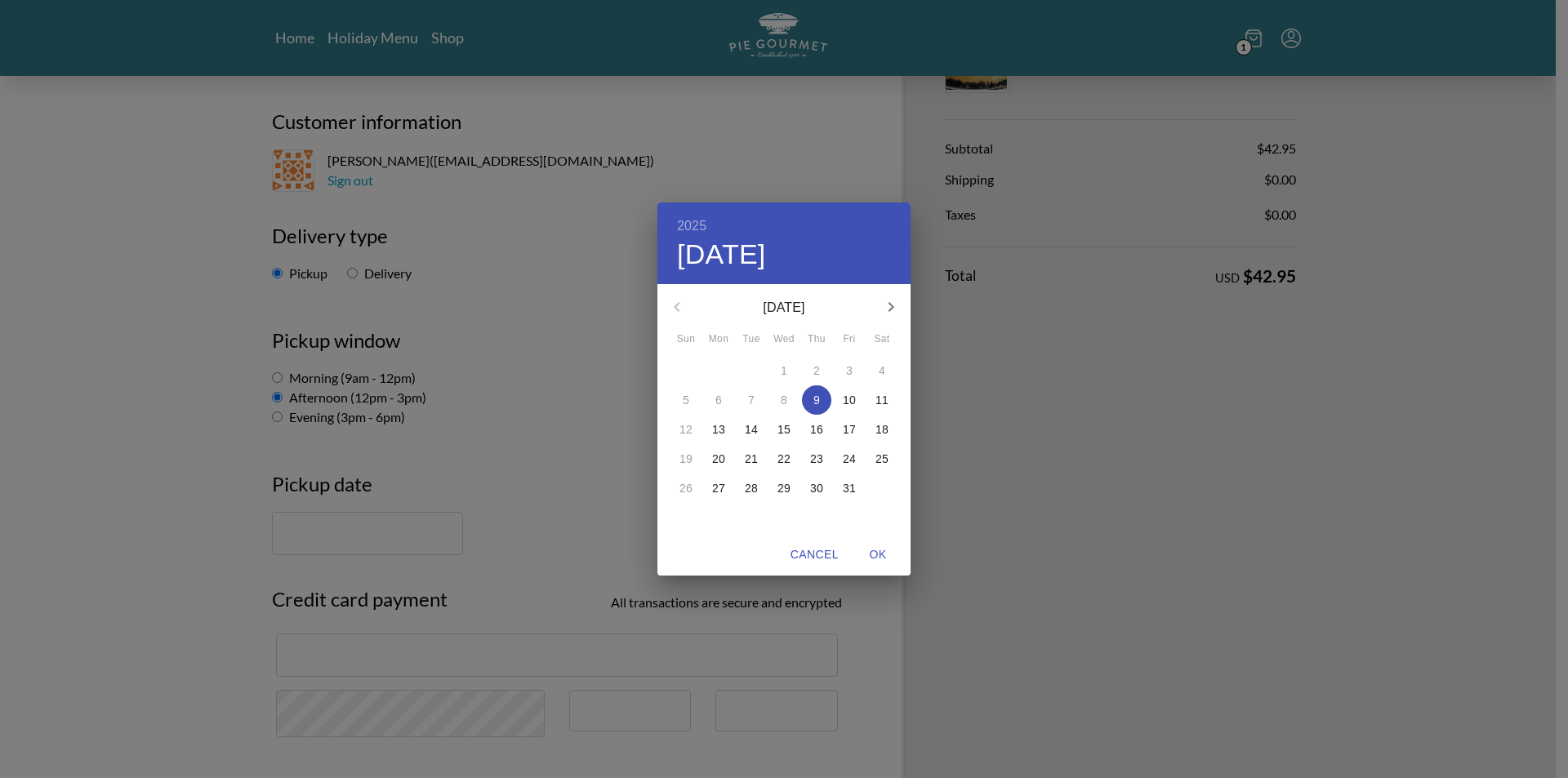
click at [893, 304] on icon "button" at bounding box center [891, 307] width 20 height 20
click at [845, 490] on p "28" at bounding box center [849, 487] width 13 height 16
click at [888, 548] on span "OK" at bounding box center [878, 555] width 40 height 21
type input "[DATE]"
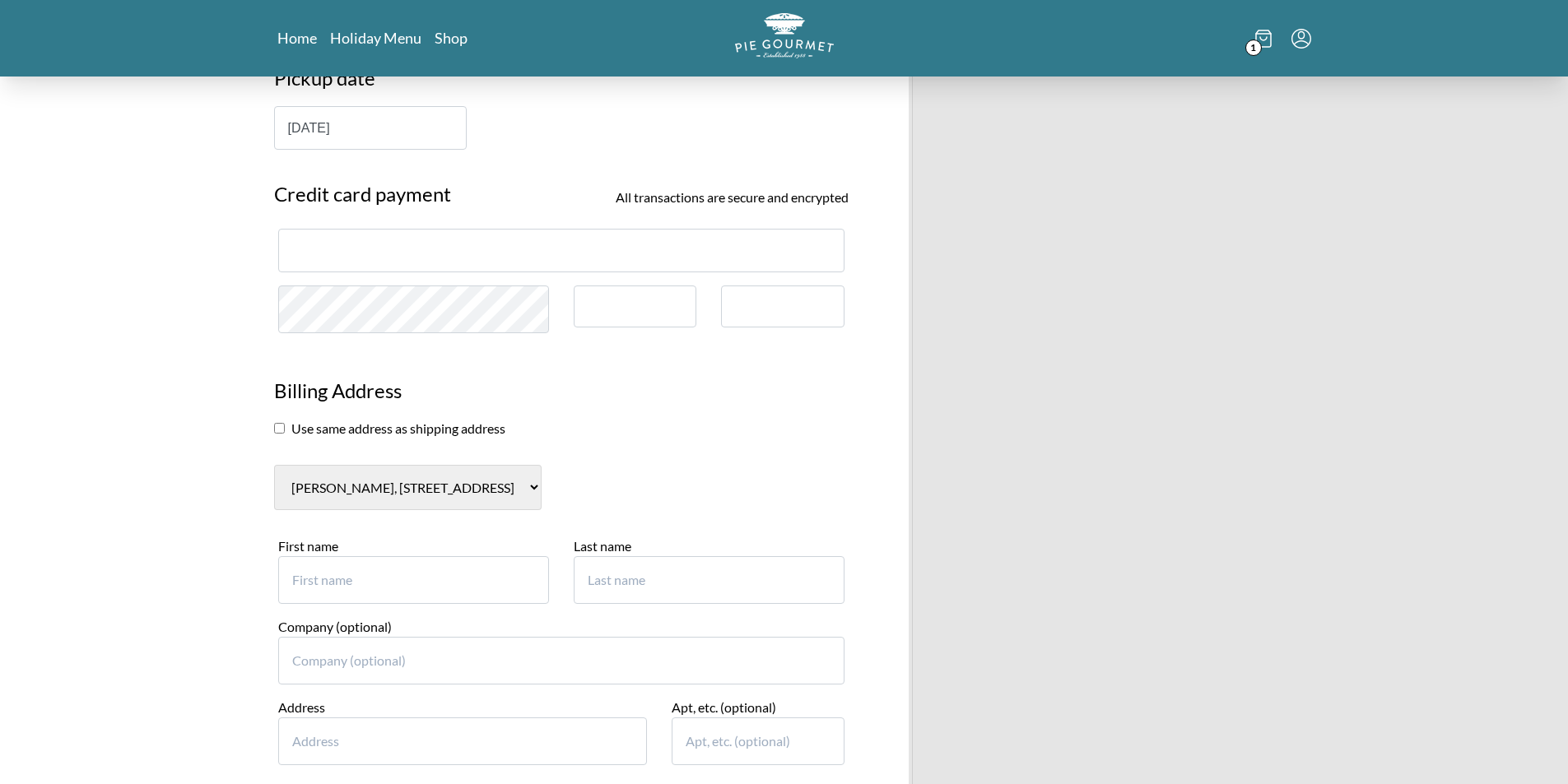
scroll to position [494, 0]
click at [347, 574] on input "First name" at bounding box center [413, 578] width 271 height 47
type input "[PERSON_NAME]"
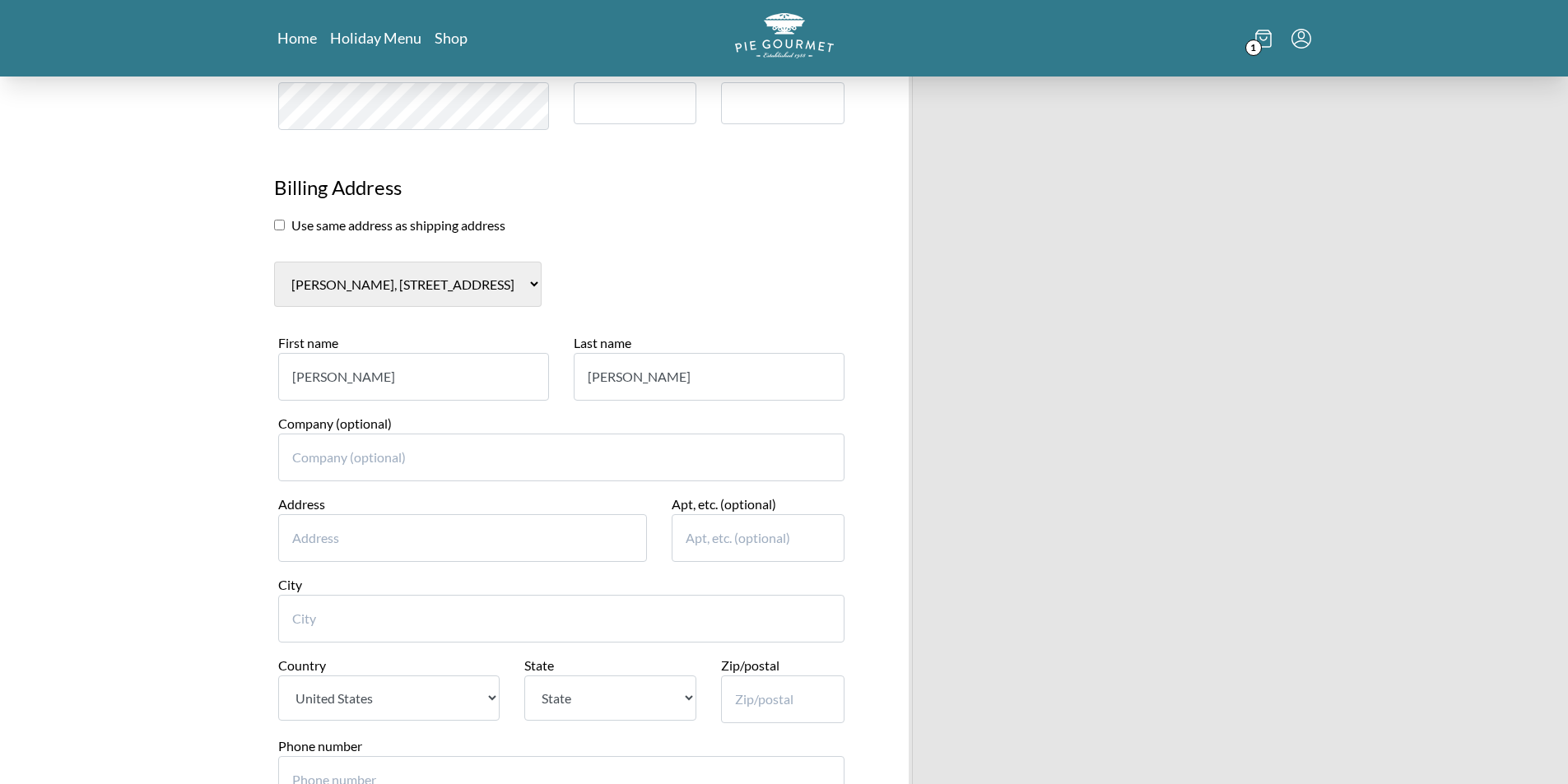
scroll to position [740, 0]
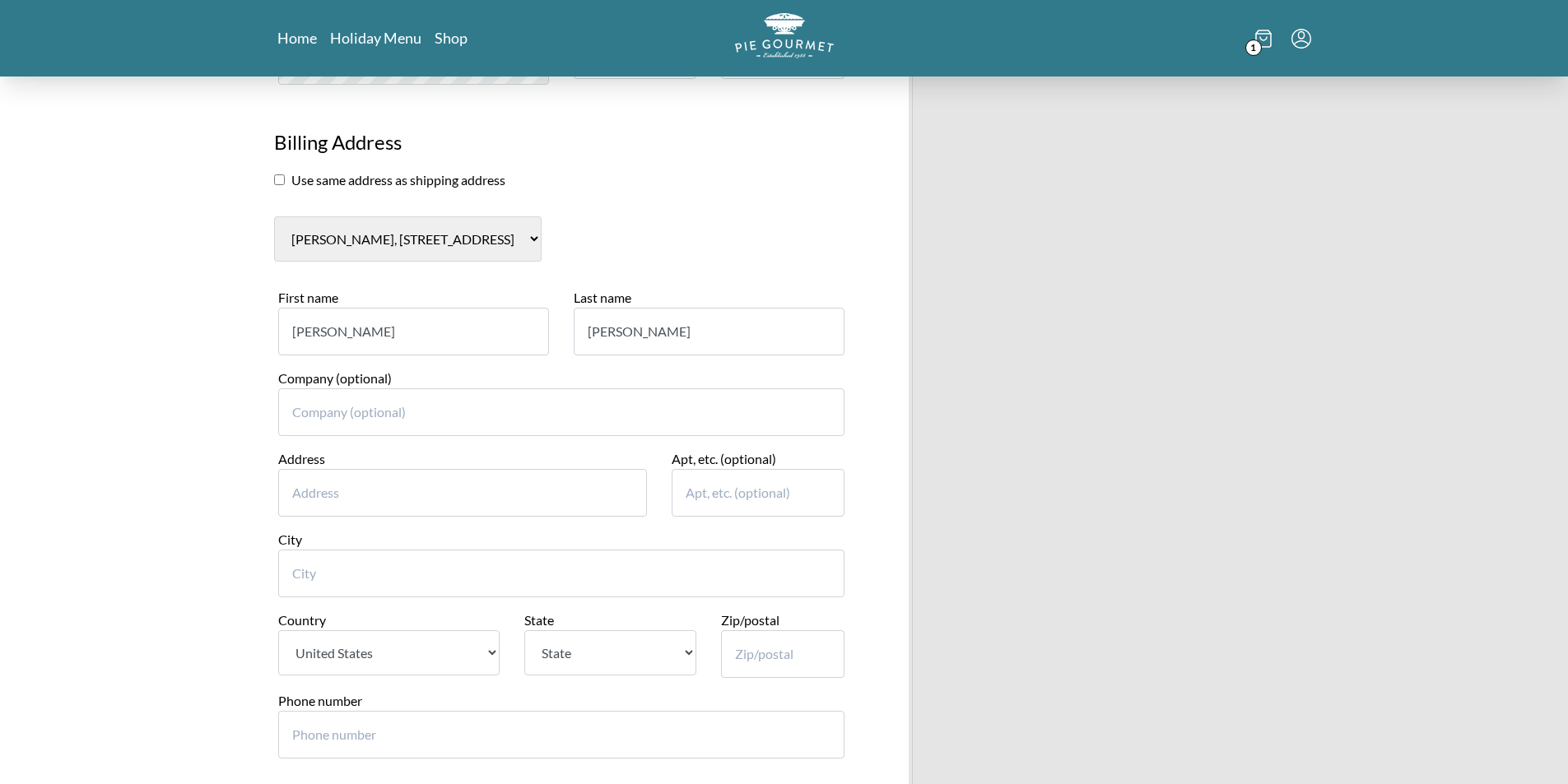
type input "[PERSON_NAME]"
click at [327, 422] on input "Company (optional)" at bounding box center [560, 412] width 566 height 47
click at [304, 482] on input "Address" at bounding box center [463, 493] width 370 height 47
type input "105 Calusa Turn"
type input "[GEOGRAPHIC_DATA]"
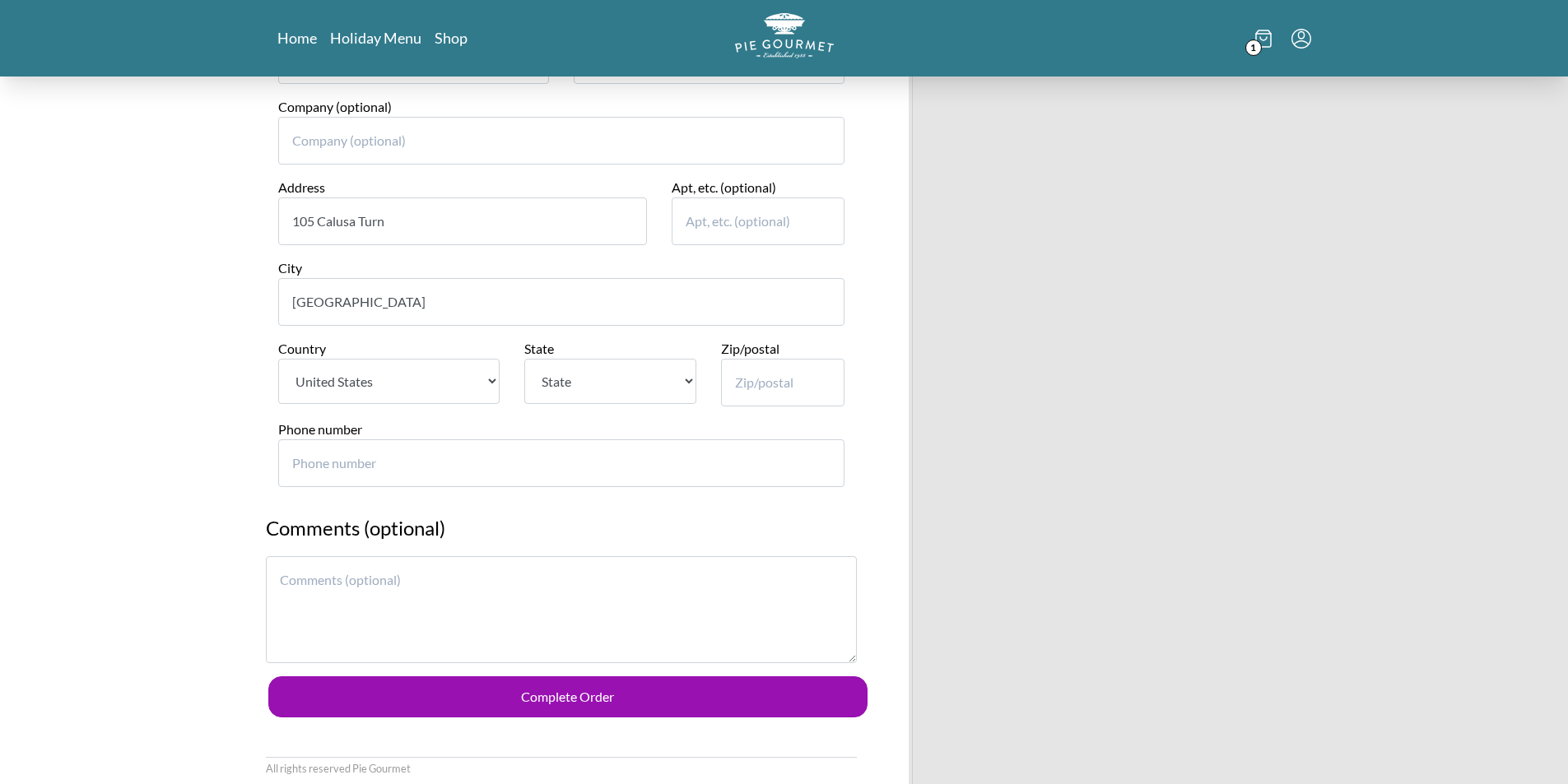
scroll to position [988, 0]
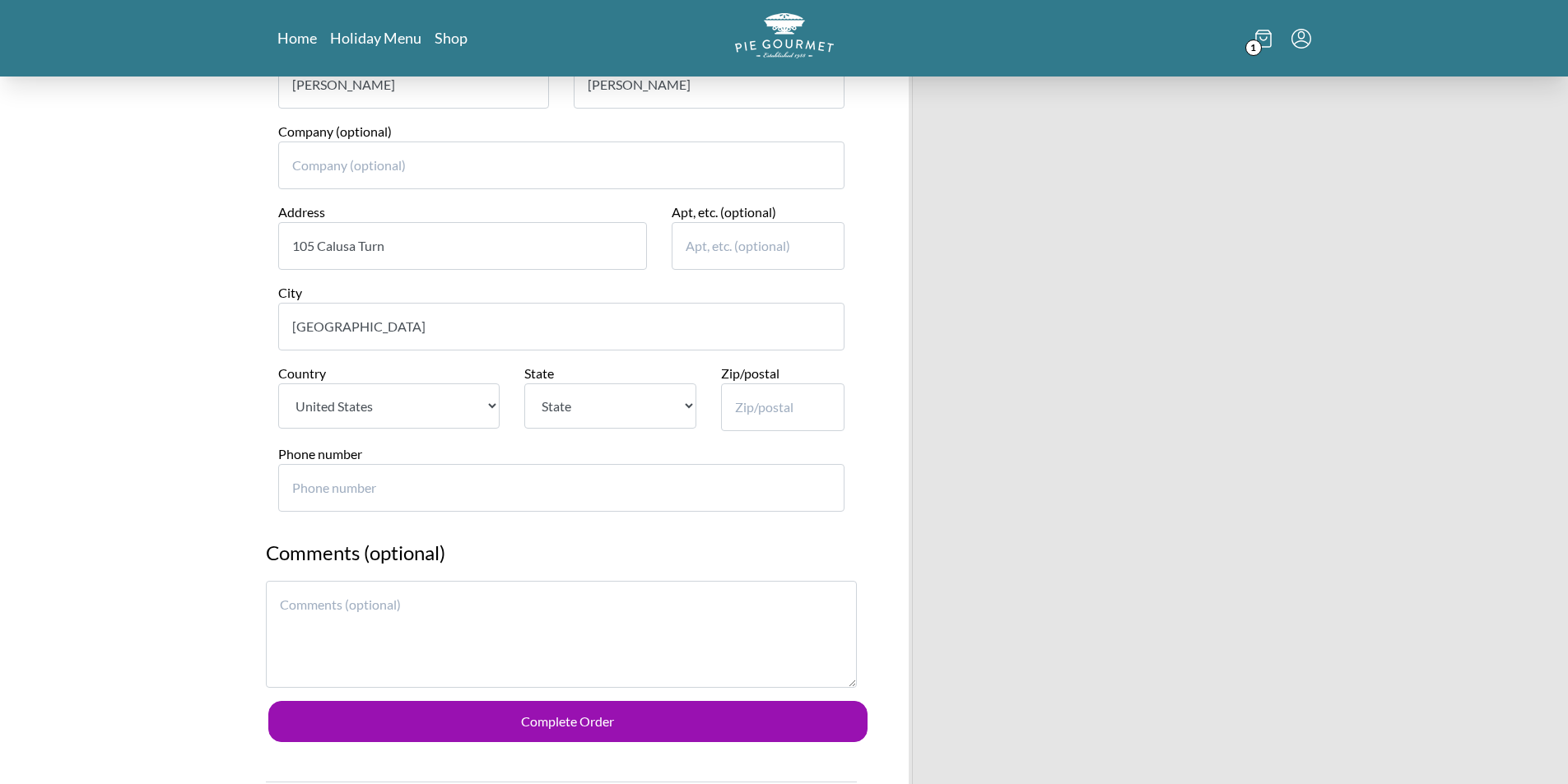
click at [692, 411] on select "State [US_STATE] [US_STATE] [US_STATE] [US_STATE] [US_STATE] [US_STATE] [US_STA…" at bounding box center [610, 406] width 172 height 46
select select "VA"
click at [524, 383] on select "State [US_STATE] [US_STATE] [US_STATE] [US_STATE] [US_STATE] [US_STATE] [US_STA…" at bounding box center [610, 406] width 172 height 46
click at [775, 412] on input "Zip/postal" at bounding box center [782, 407] width 123 height 47
type input "23693"
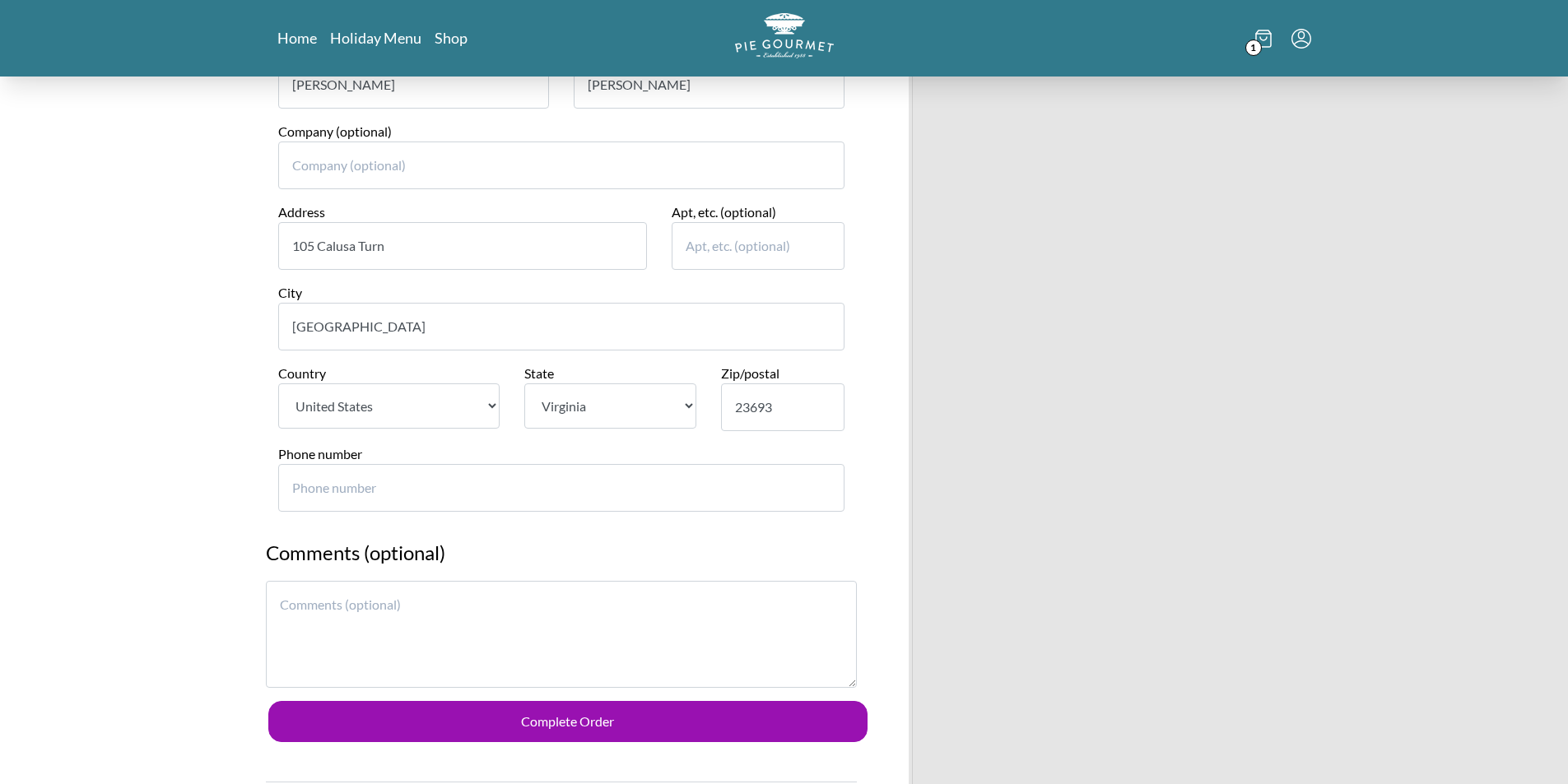
click at [319, 469] on input "Phone number" at bounding box center [560, 488] width 566 height 47
type input "2406785454"
click at [321, 628] on textarea at bounding box center [560, 634] width 591 height 107
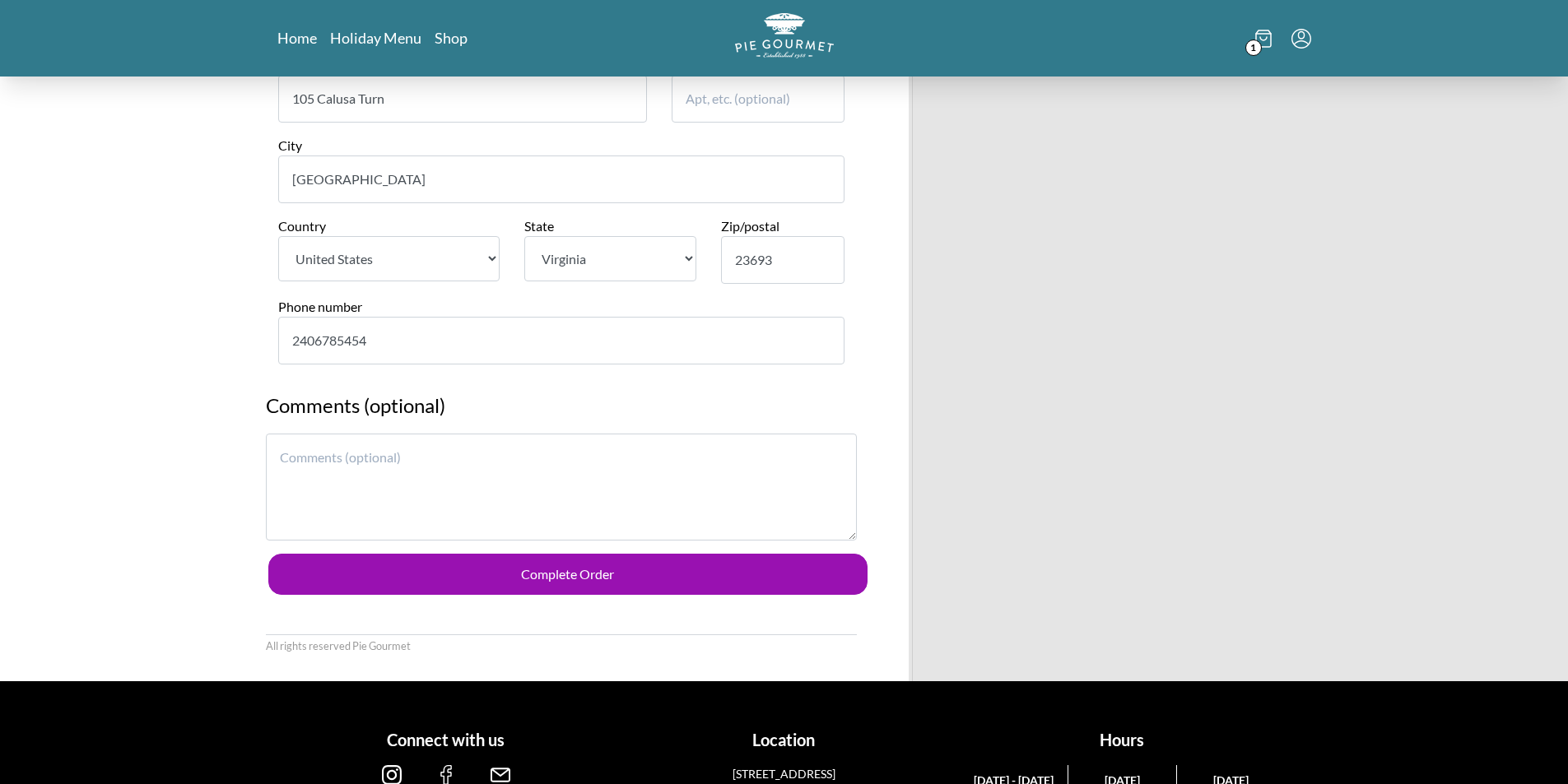
scroll to position [1152, 0]
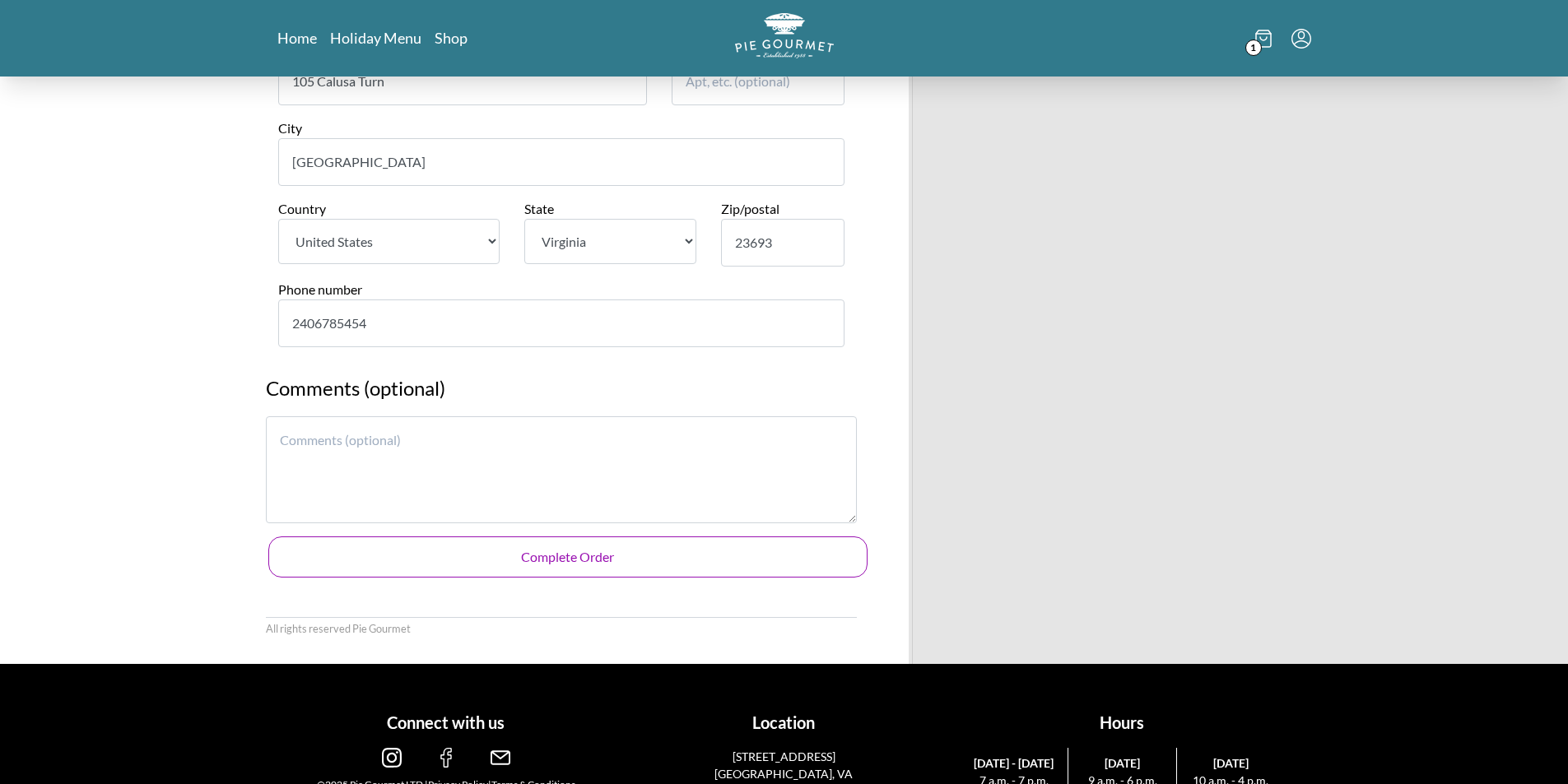
click at [513, 566] on button "Complete Order" at bounding box center [568, 556] width 599 height 41
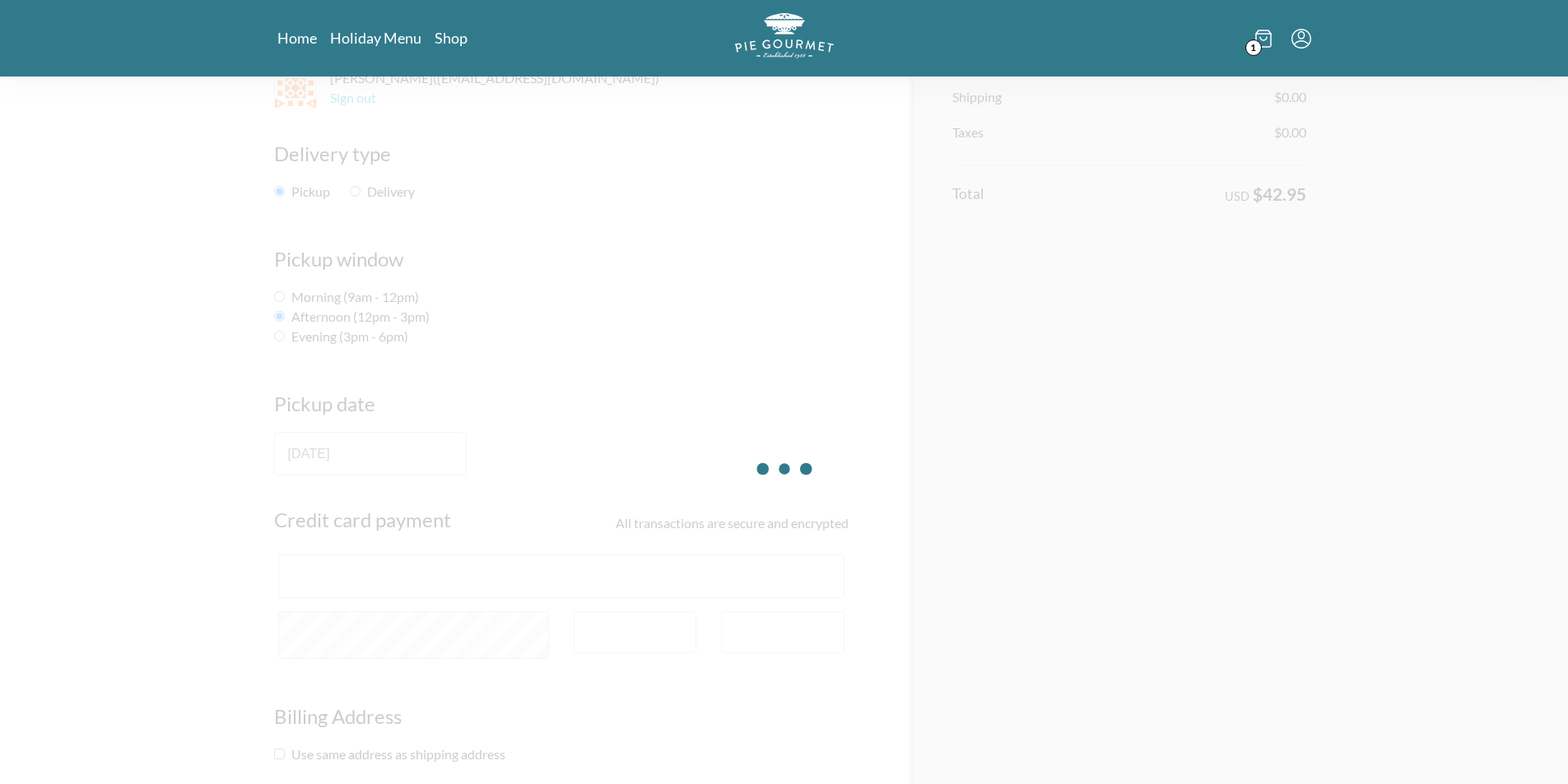
scroll to position [165, 0]
